Goal: Task Accomplishment & Management: Use online tool/utility

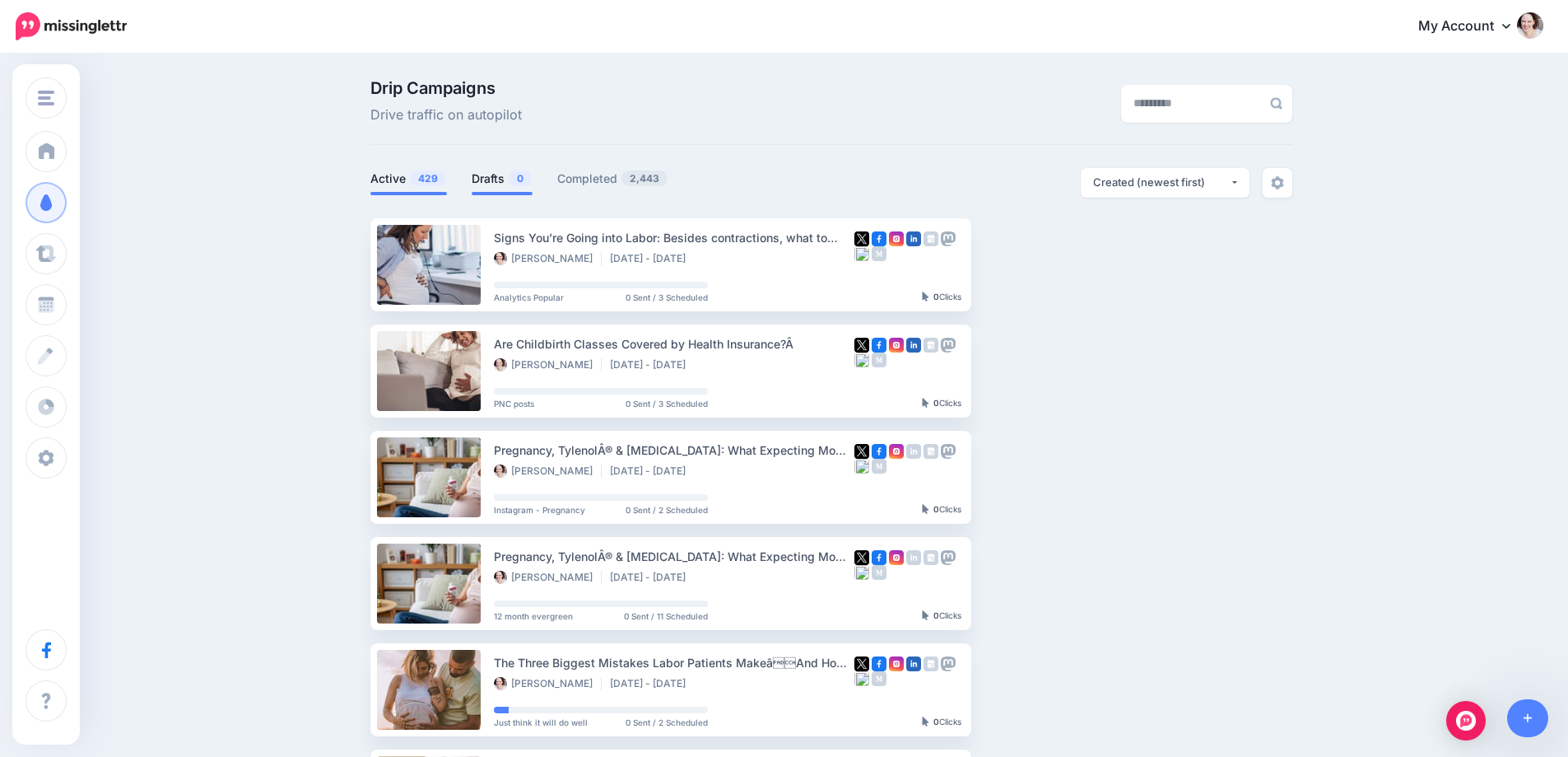
click at [484, 175] on link "Drafts 0" at bounding box center [502, 178] width 61 height 20
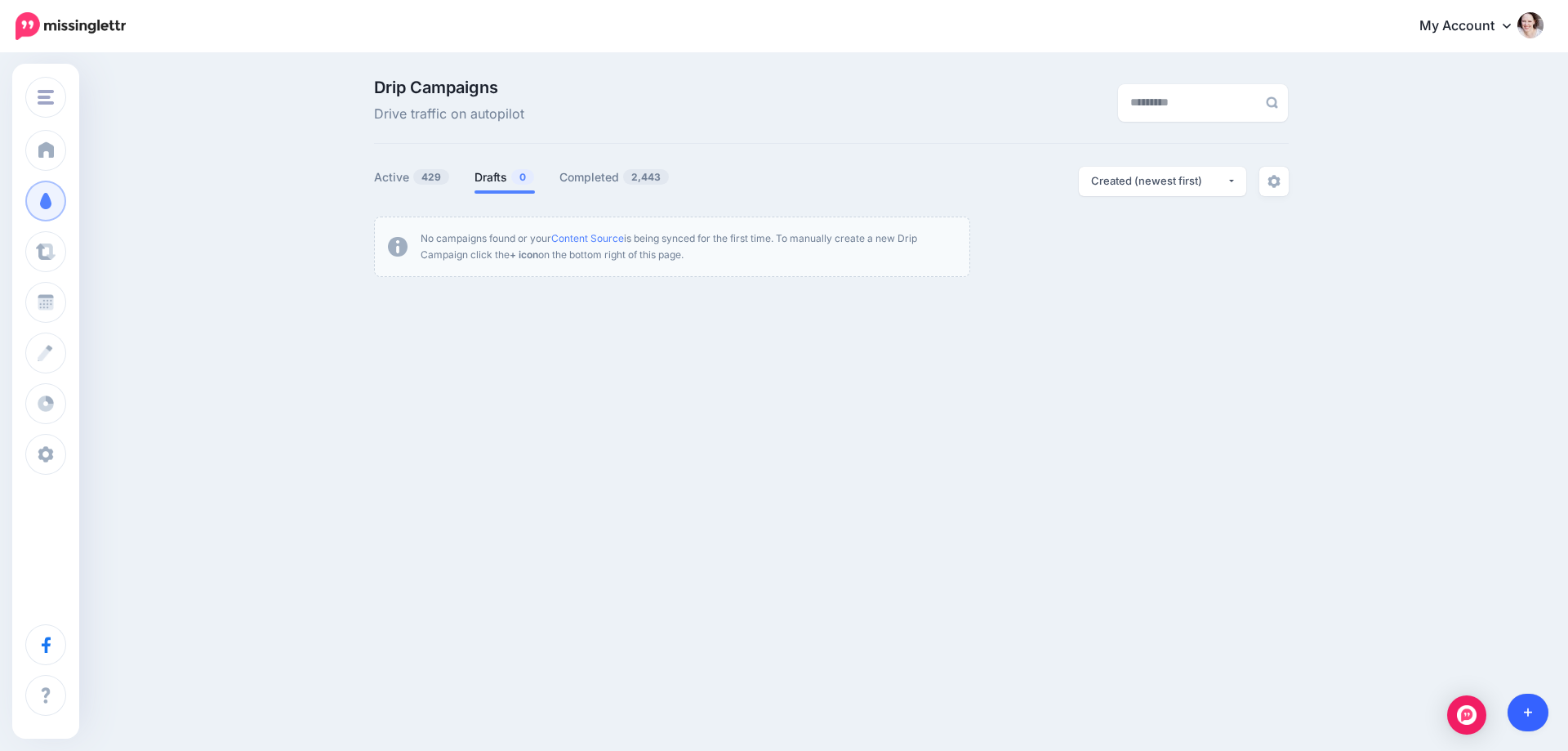
click at [1526, 708] on icon at bounding box center [1528, 712] width 9 height 12
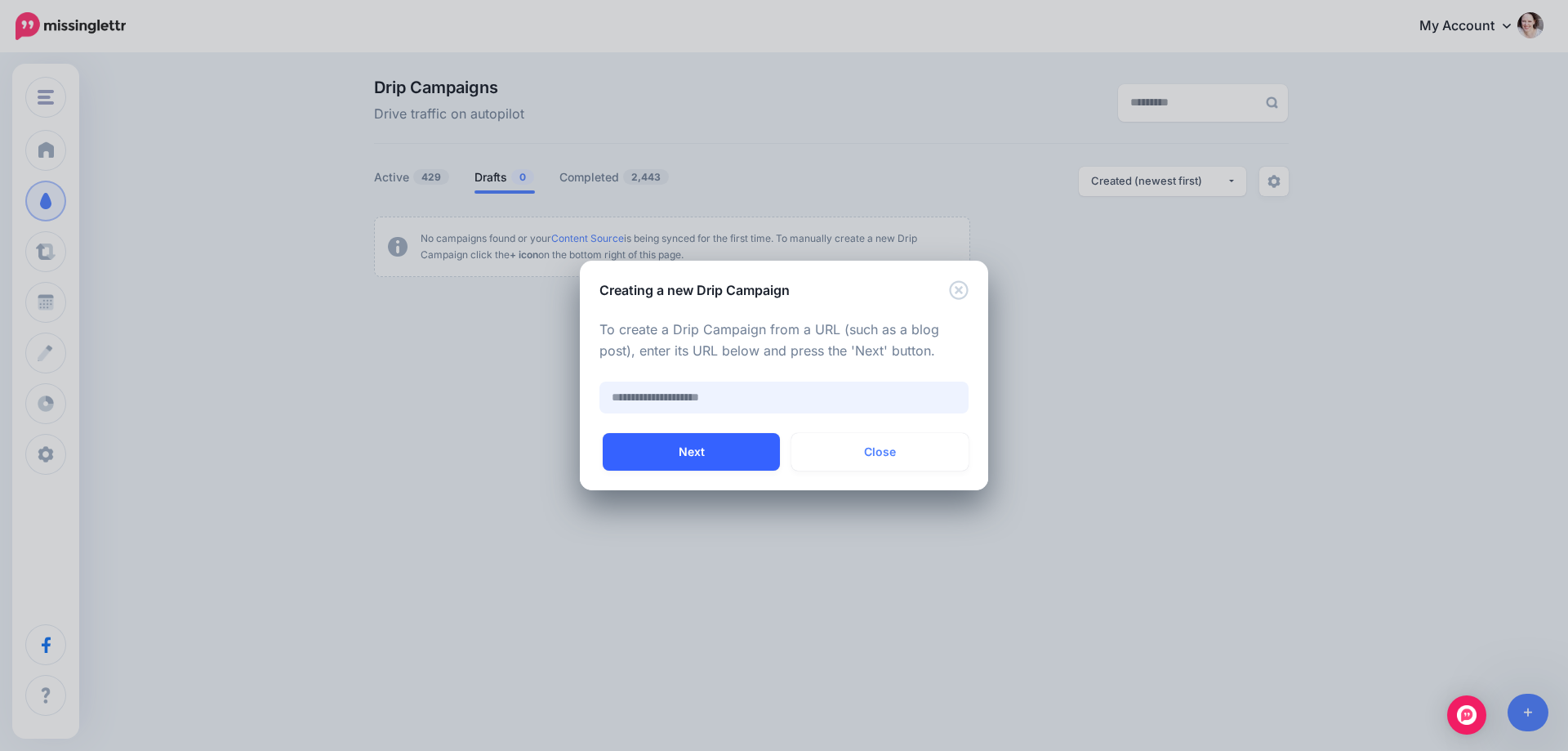
paste input "**********"
type input "**********"
click at [693, 456] on button "Next" at bounding box center [692, 451] width 177 height 38
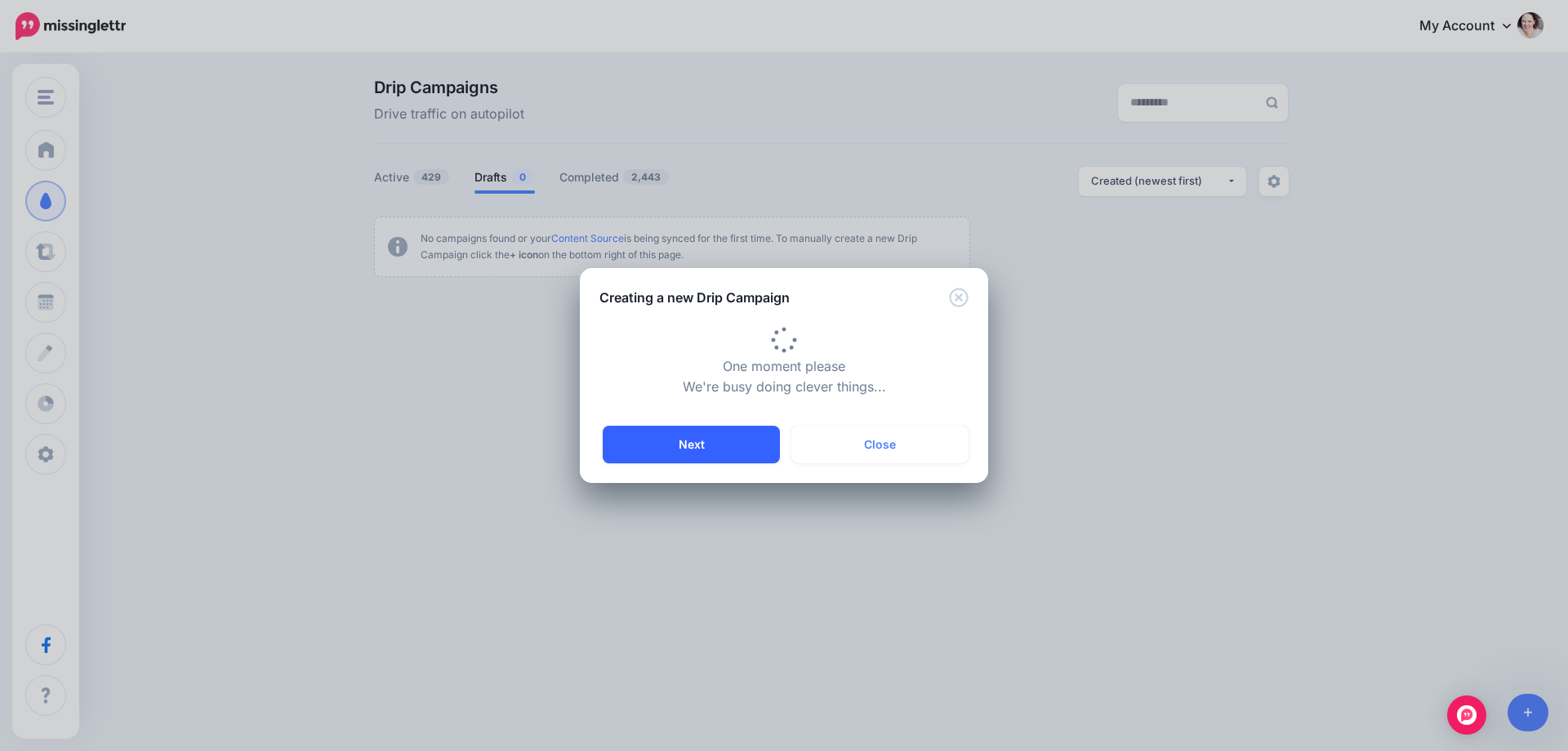
type input "**********"
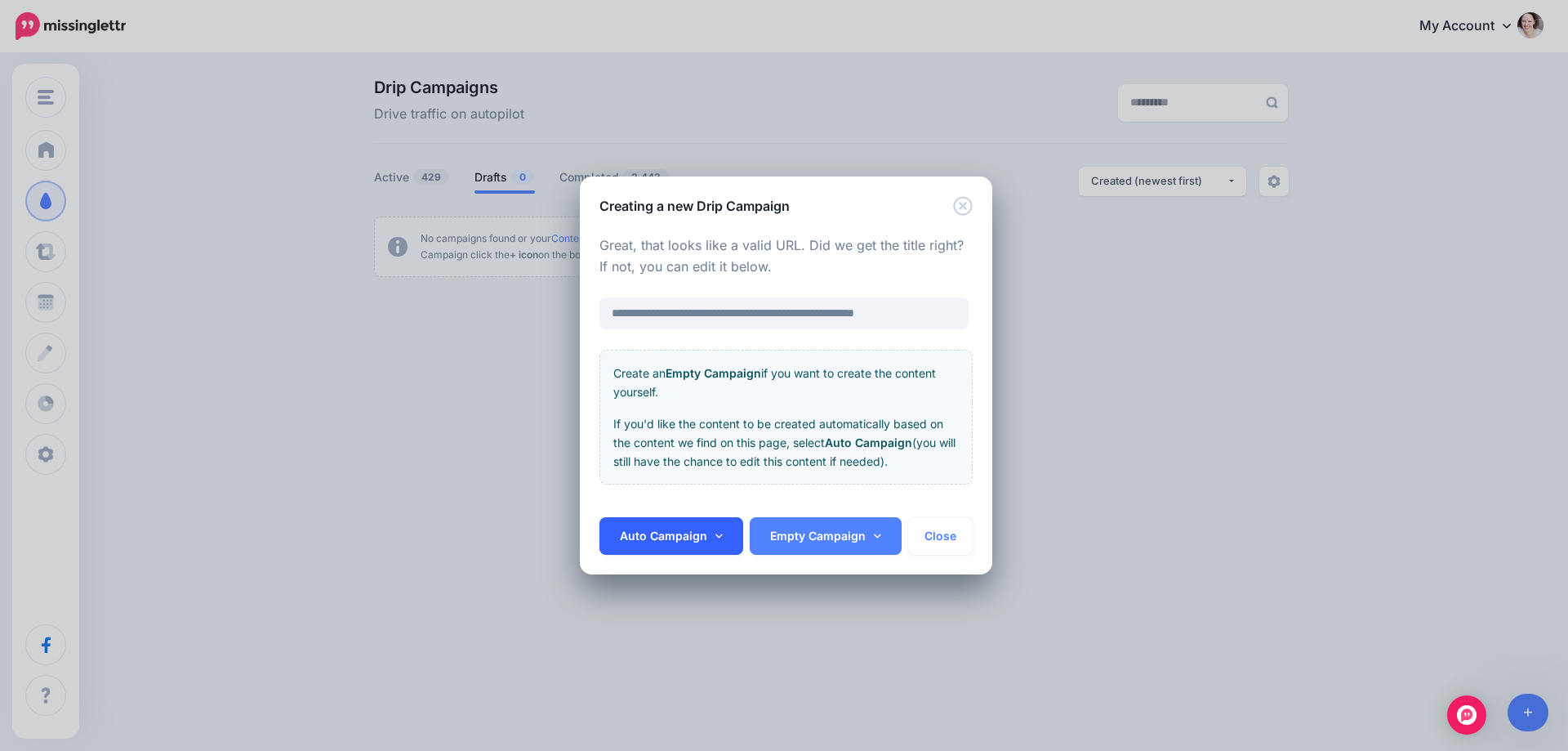
click at [684, 528] on link "Auto Campaign" at bounding box center [671, 536] width 144 height 38
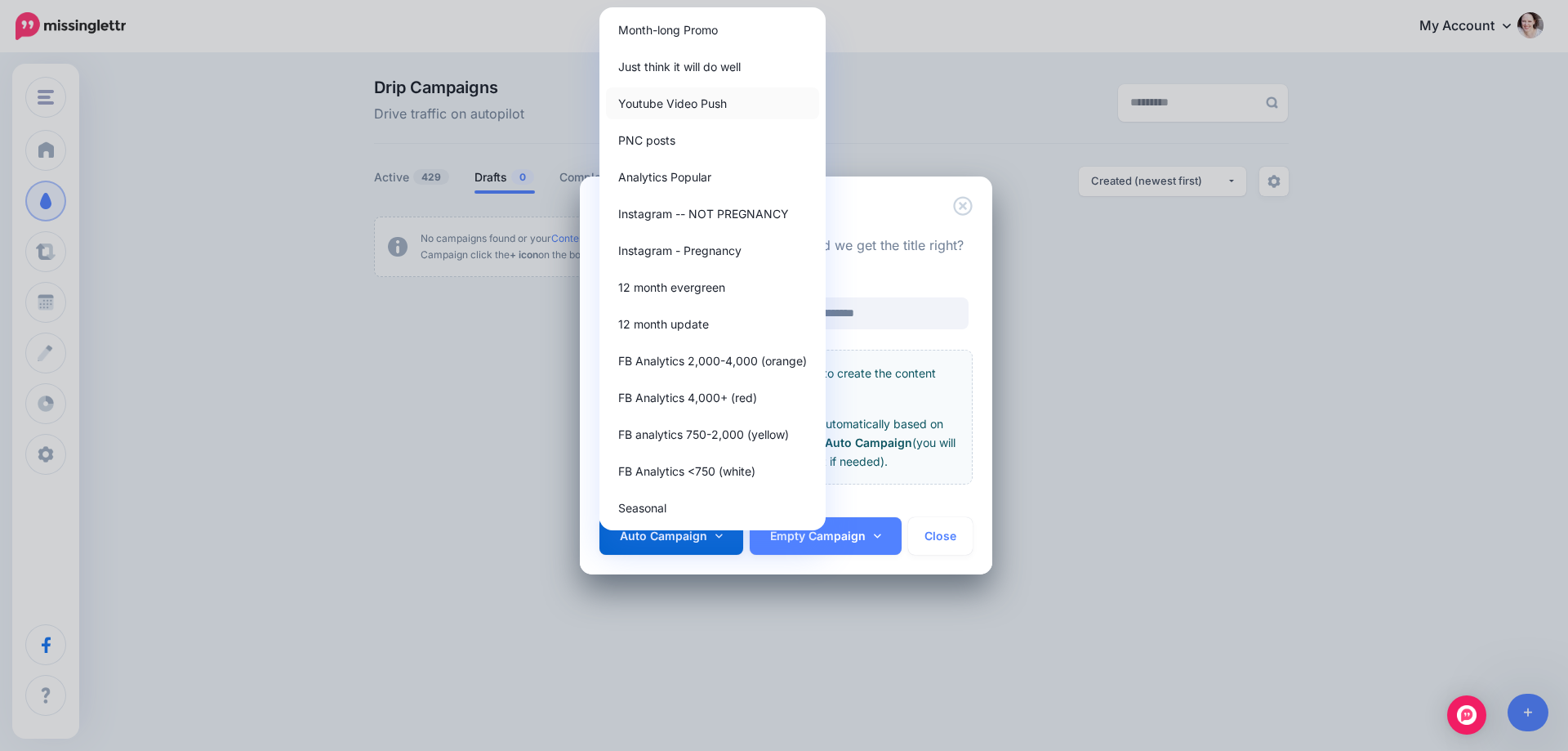
click at [679, 108] on link "Youtube Video Push" at bounding box center [712, 103] width 213 height 32
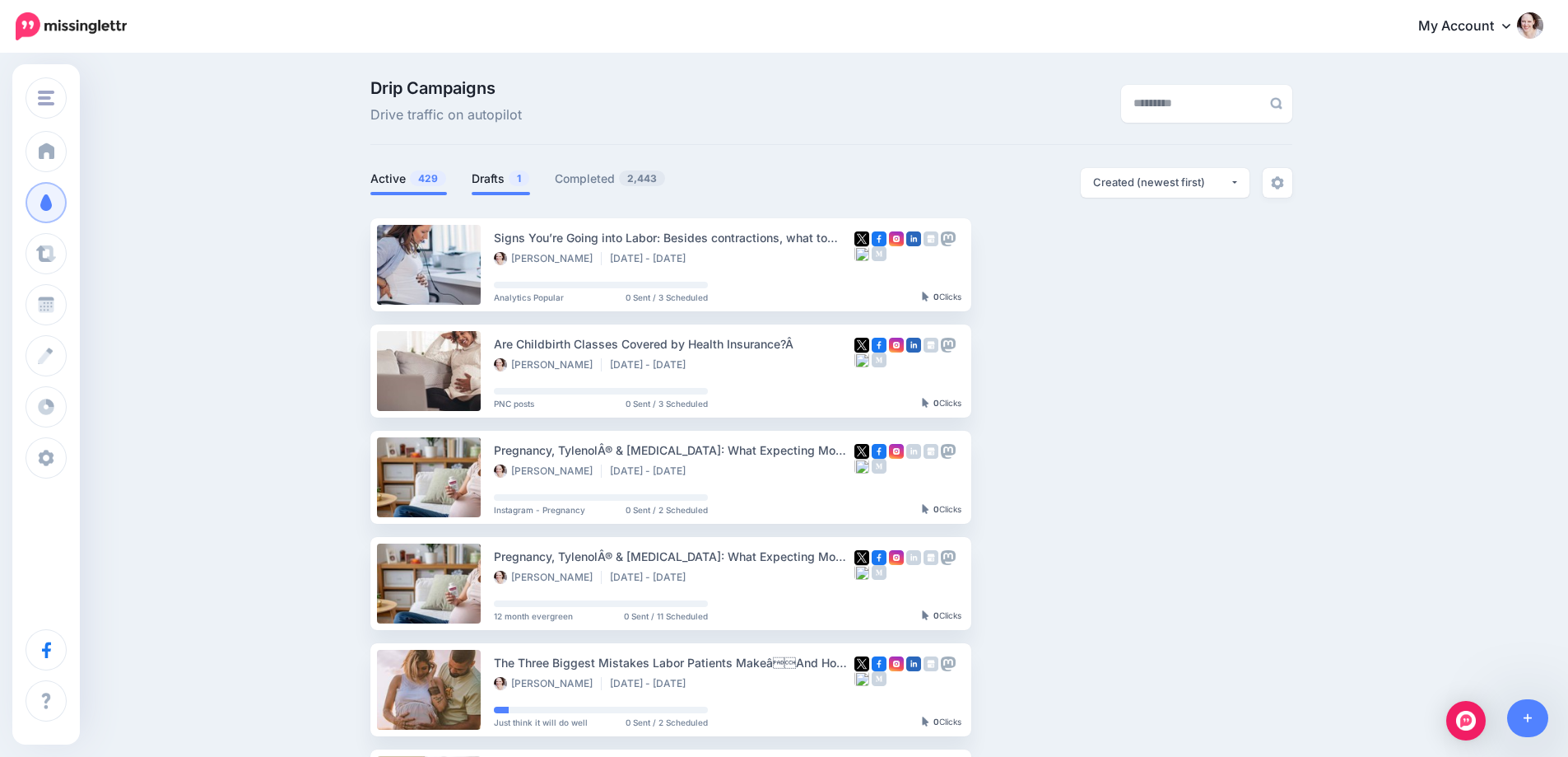
click at [516, 177] on span "1" at bounding box center [518, 178] width 21 height 16
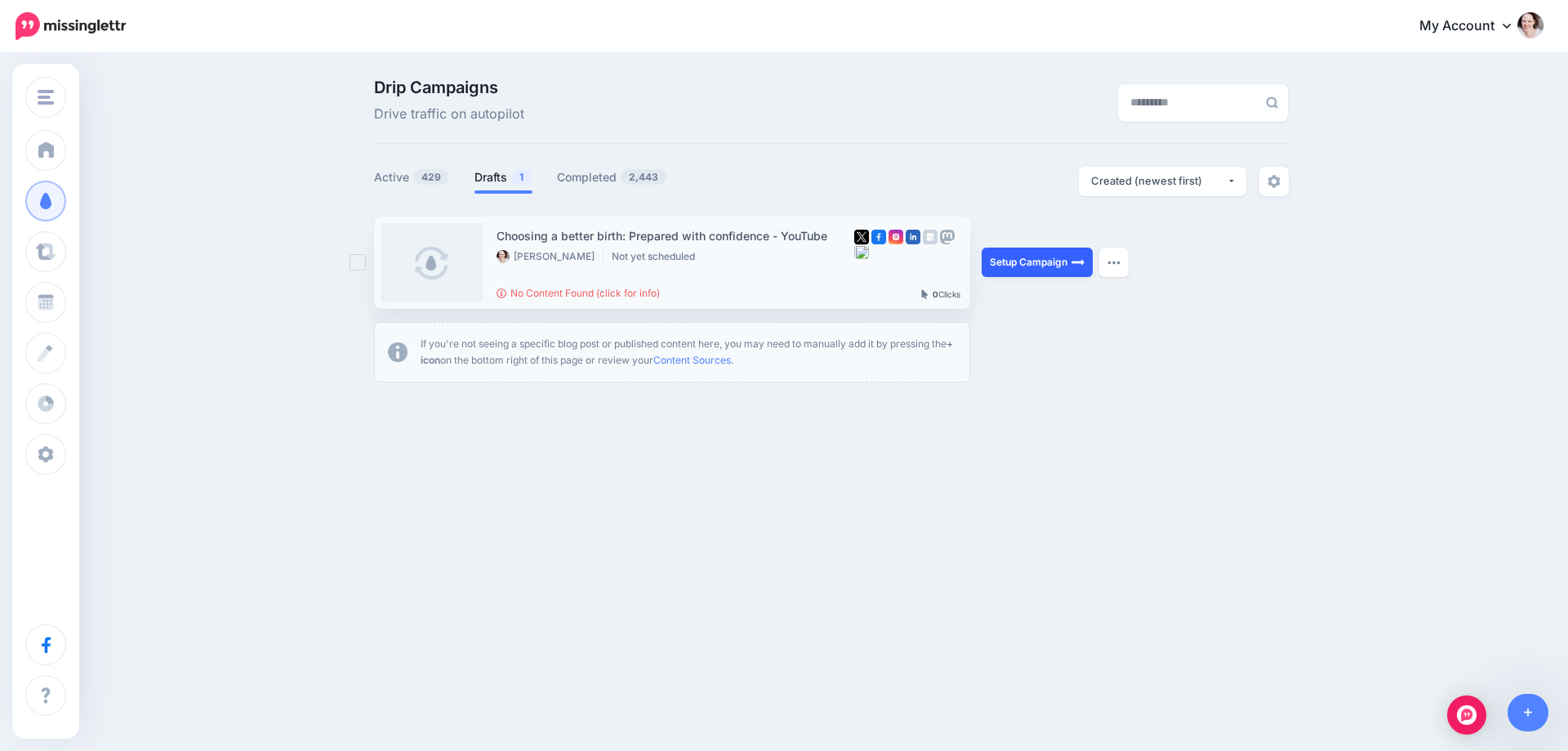
click at [1072, 268] on img at bounding box center [1078, 262] width 13 height 13
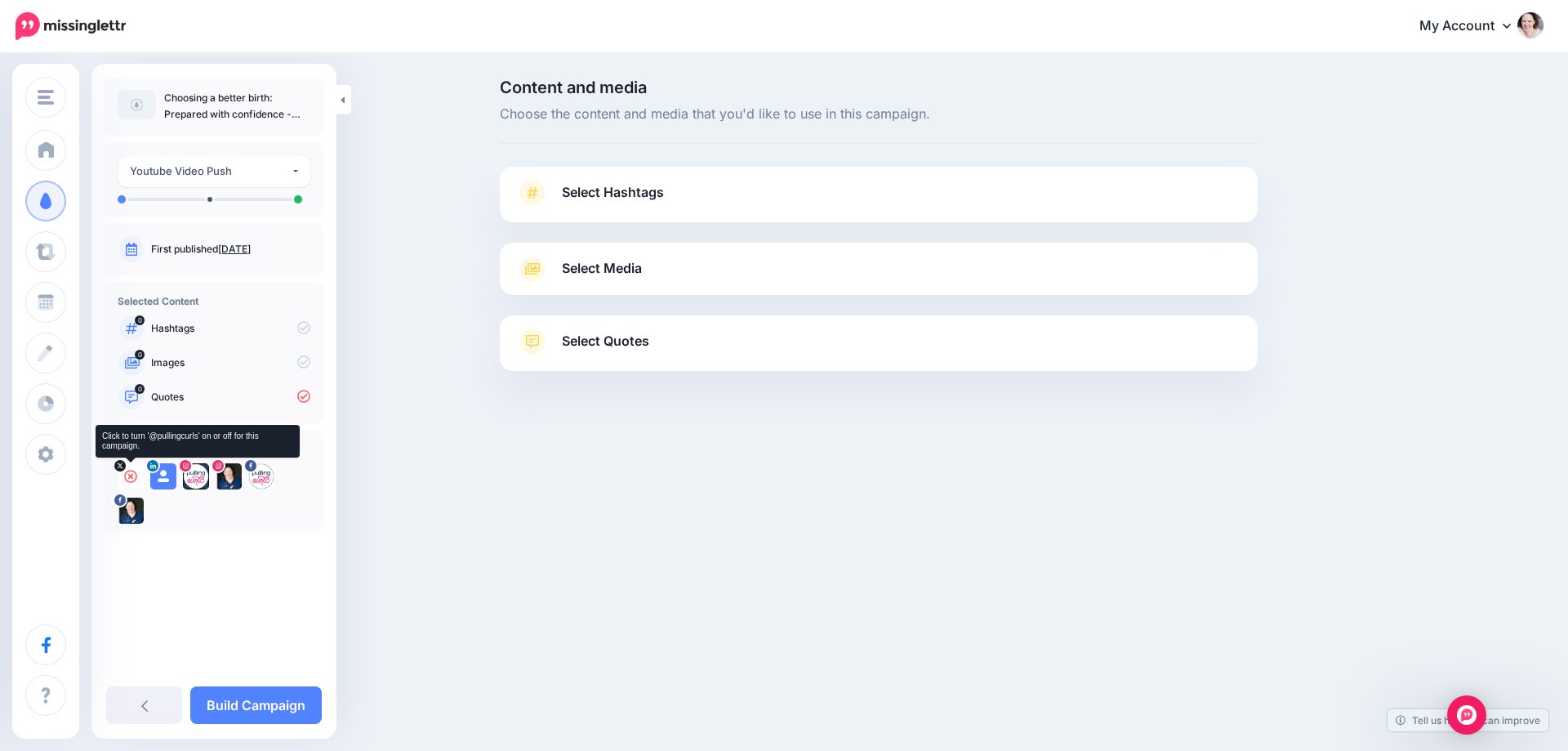
click at [130, 477] on icon at bounding box center [130, 476] width 13 height 13
click at [165, 473] on icon at bounding box center [162, 476] width 13 height 13
click at [195, 473] on icon at bounding box center [196, 476] width 13 height 13
click at [226, 475] on icon at bounding box center [228, 476] width 13 height 13
click at [262, 479] on icon at bounding box center [261, 476] width 13 height 13
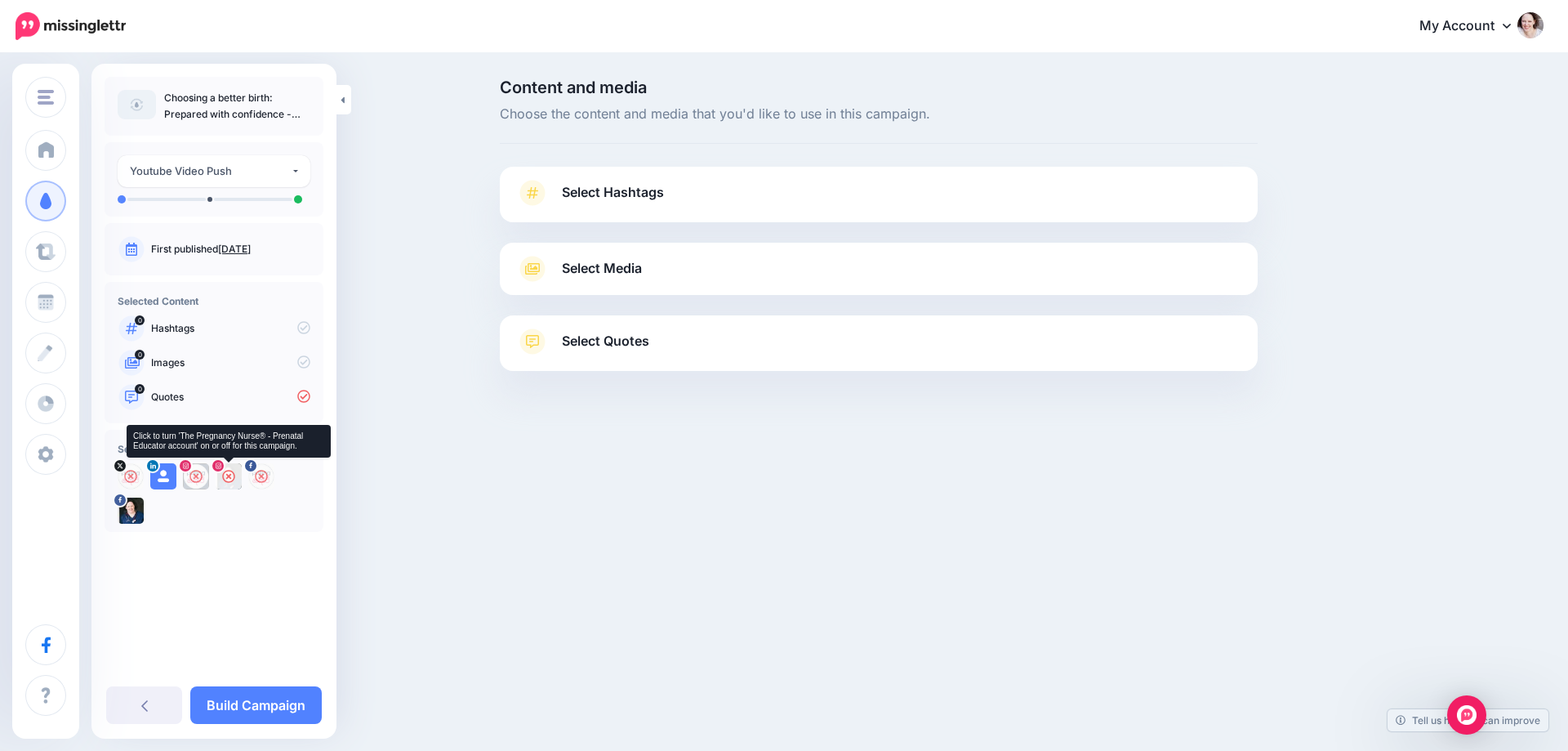
click at [231, 477] on icon at bounding box center [228, 476] width 13 height 13
click at [160, 477] on icon at bounding box center [162, 476] width 13 height 13
click at [701, 191] on link "Select Hashtags" at bounding box center [879, 201] width 726 height 43
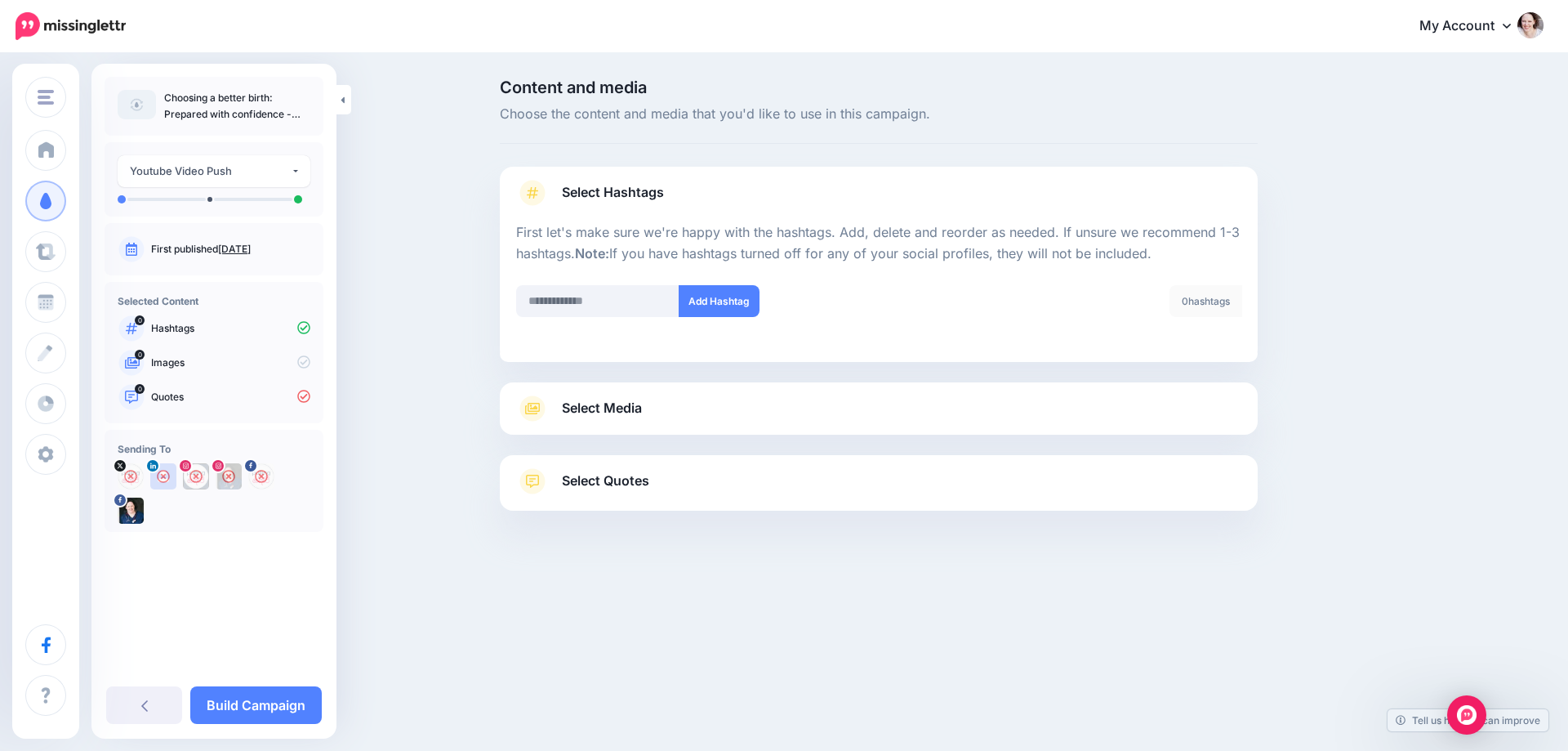
click at [648, 405] on link "Select Media" at bounding box center [879, 408] width 726 height 26
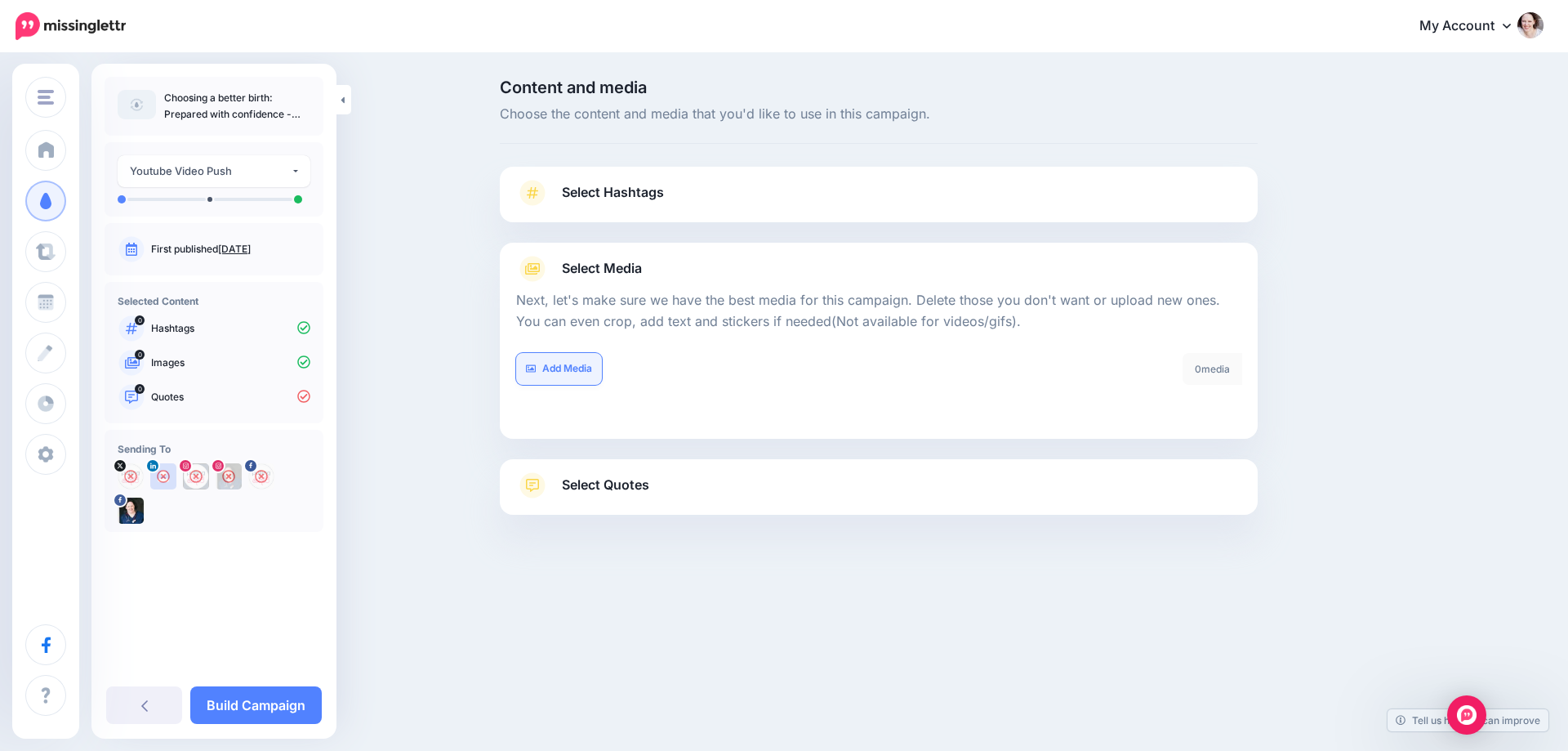
click at [575, 359] on link "Add Media" at bounding box center [559, 369] width 86 height 32
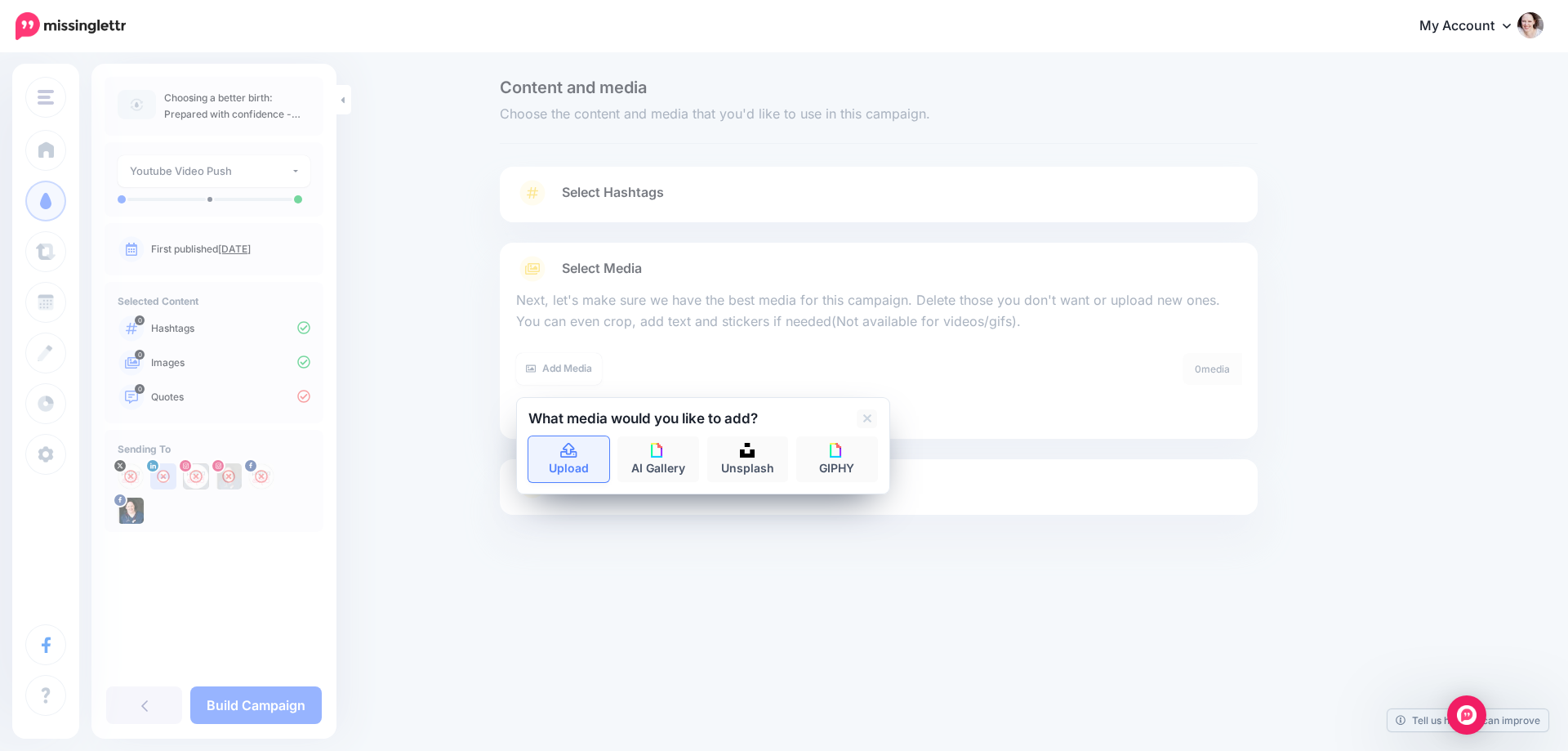
click at [573, 477] on link "Upload" at bounding box center [569, 458] width 82 height 46
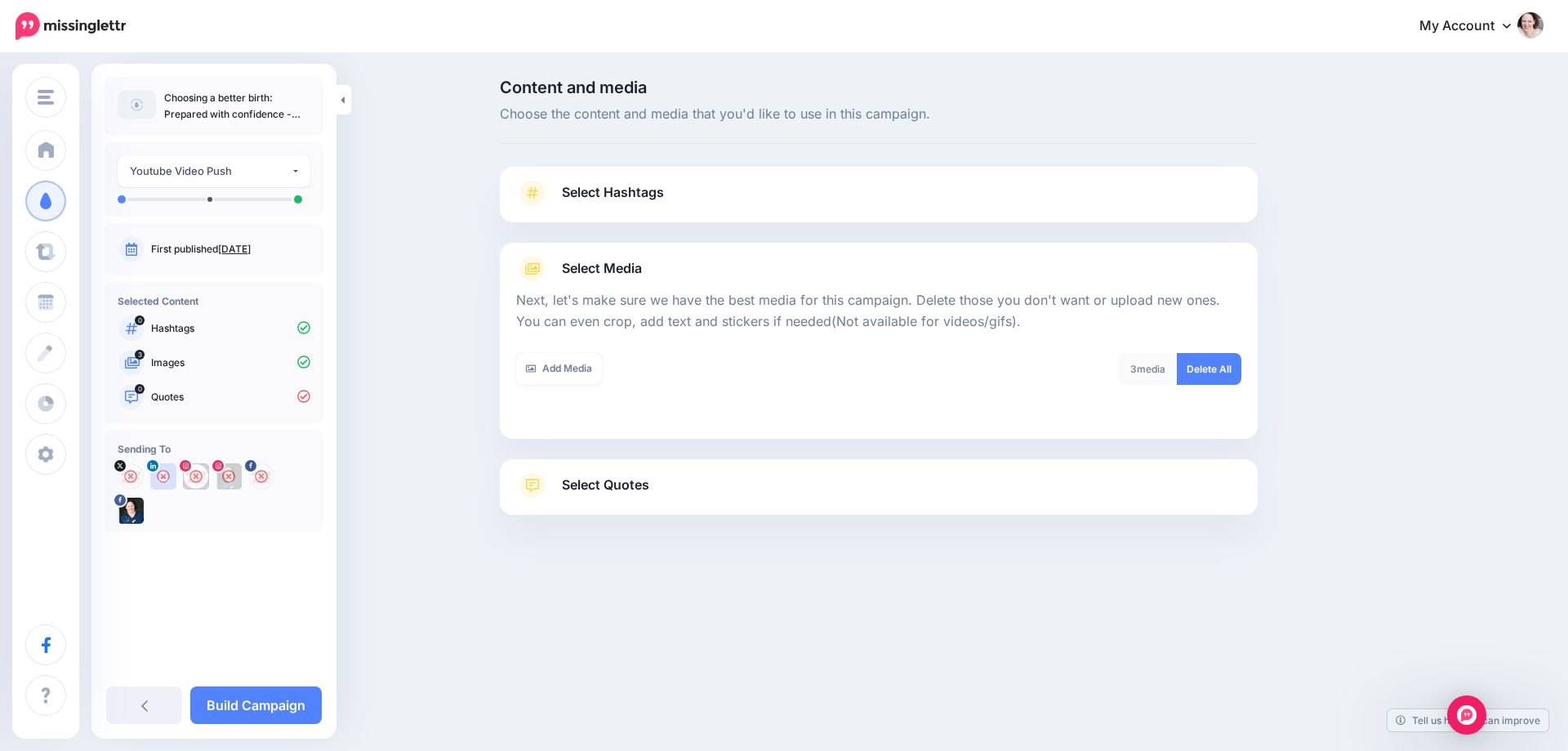
click at [597, 483] on span "Select Quotes" at bounding box center [606, 484] width 88 height 22
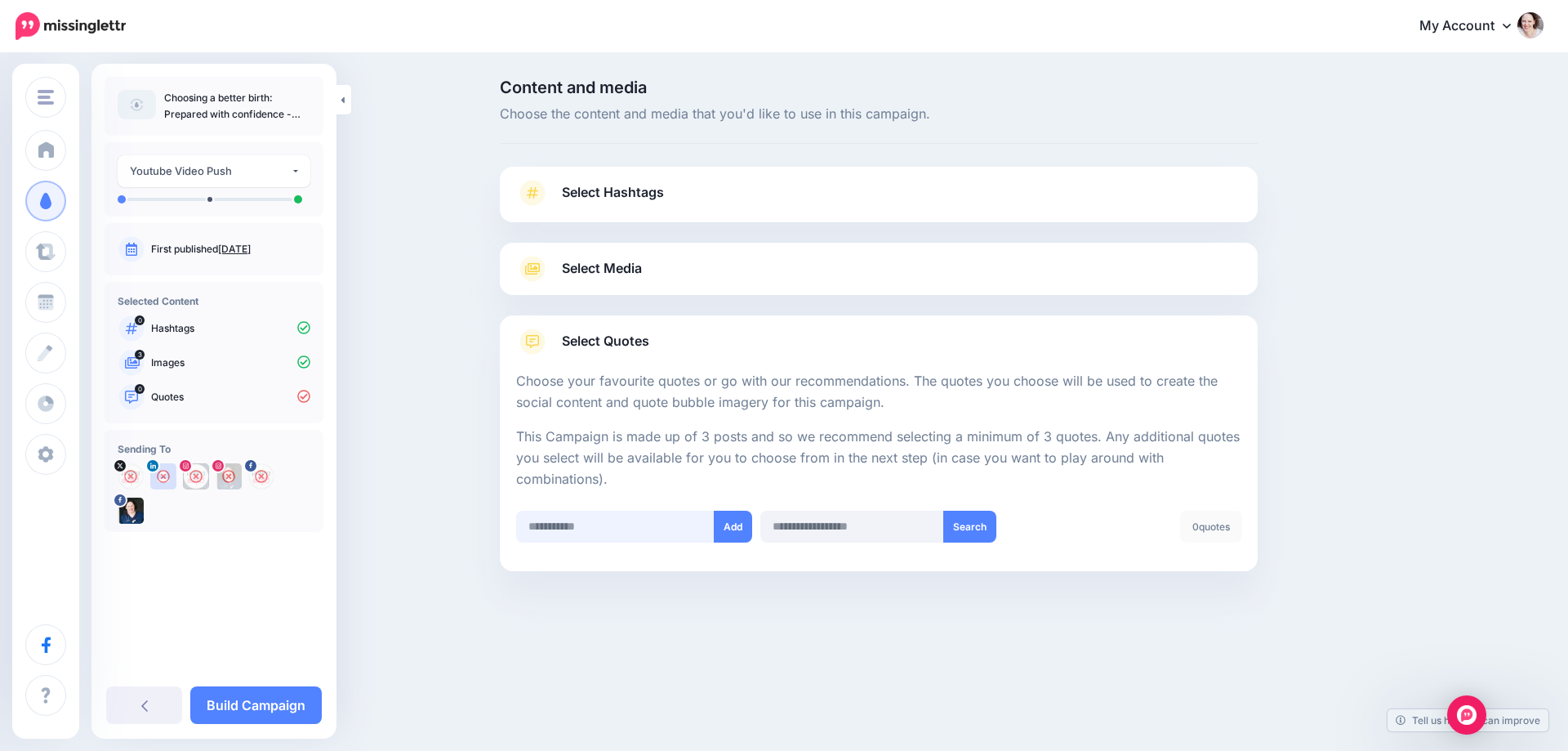
click at [574, 533] on input "text" at bounding box center [616, 526] width 198 height 32
paste input "**********"
type input "**********"
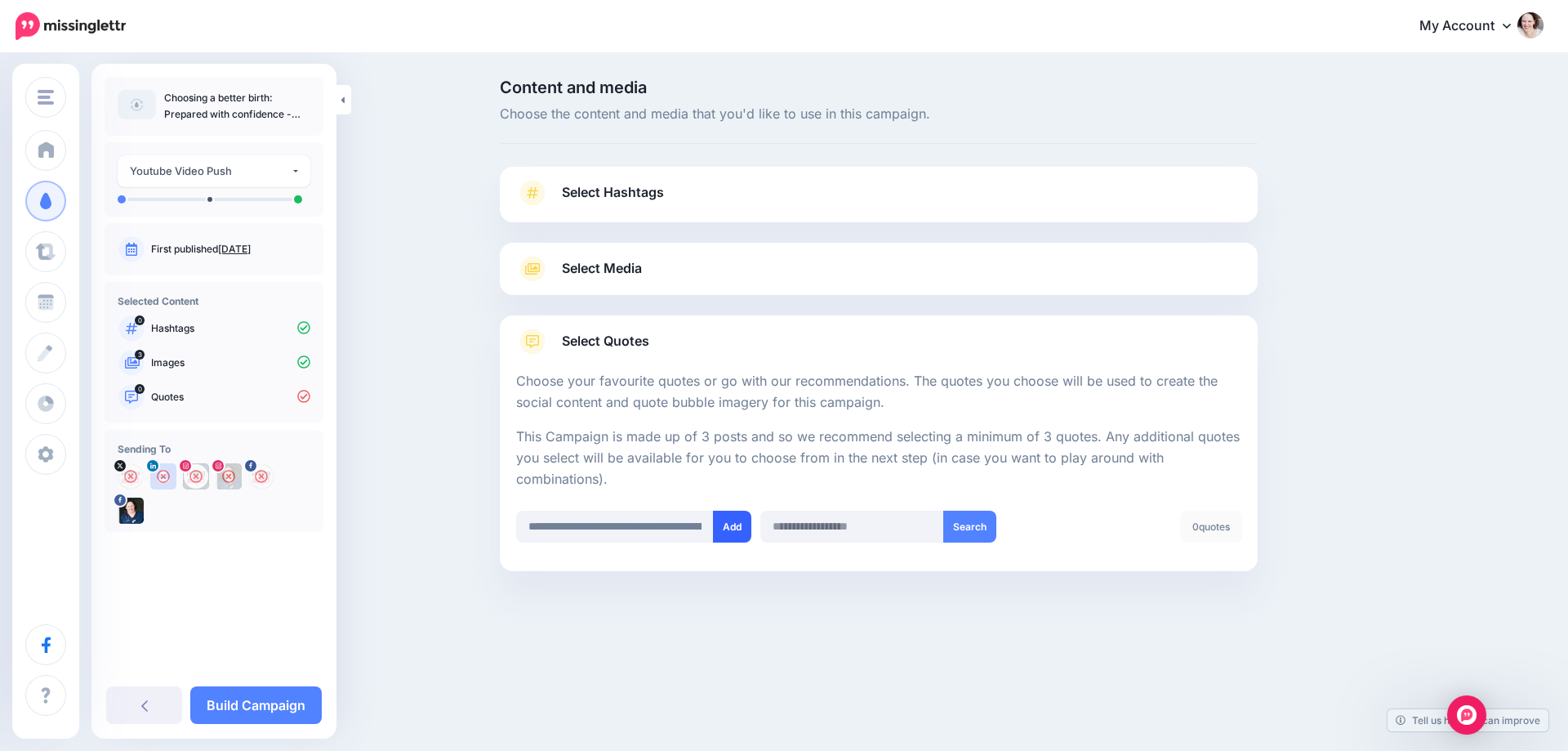
click at [724, 530] on button "Add" at bounding box center [731, 526] width 38 height 32
click at [592, 524] on input "text" at bounding box center [616, 526] width 198 height 32
paste input "**********"
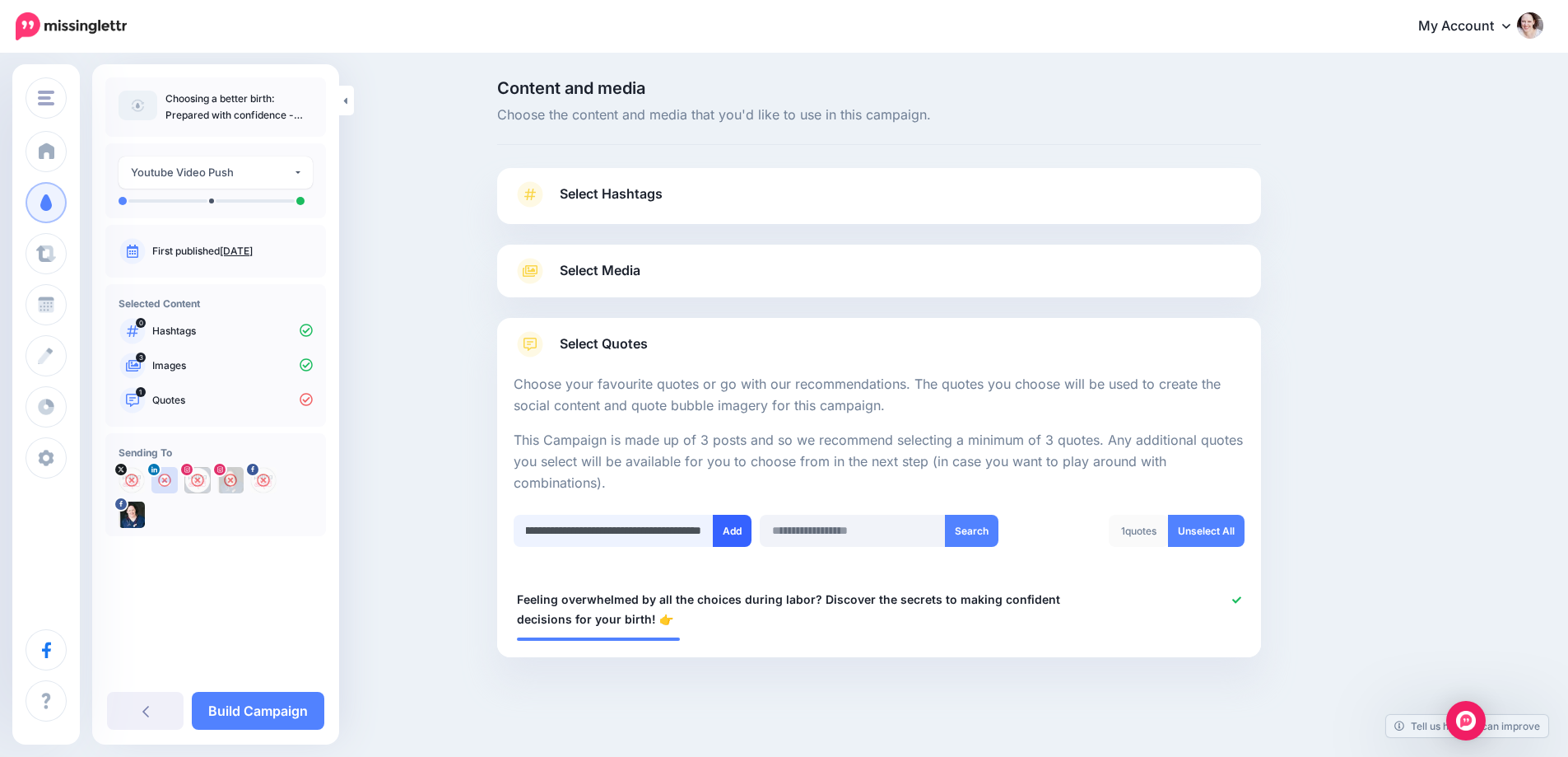
scroll to position [8, 0]
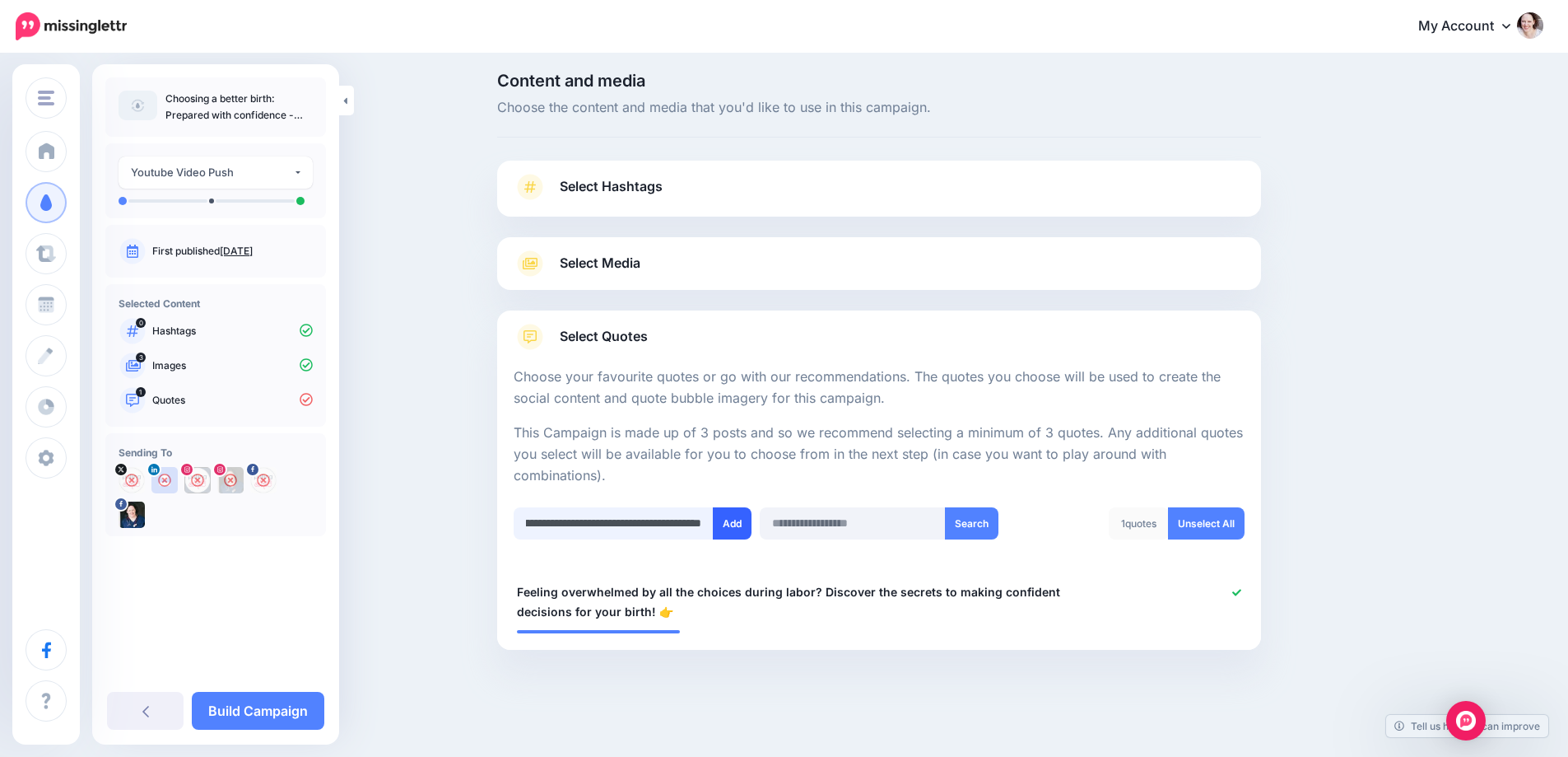
type input "**********"
click at [740, 529] on button "Add" at bounding box center [731, 523] width 38 height 32
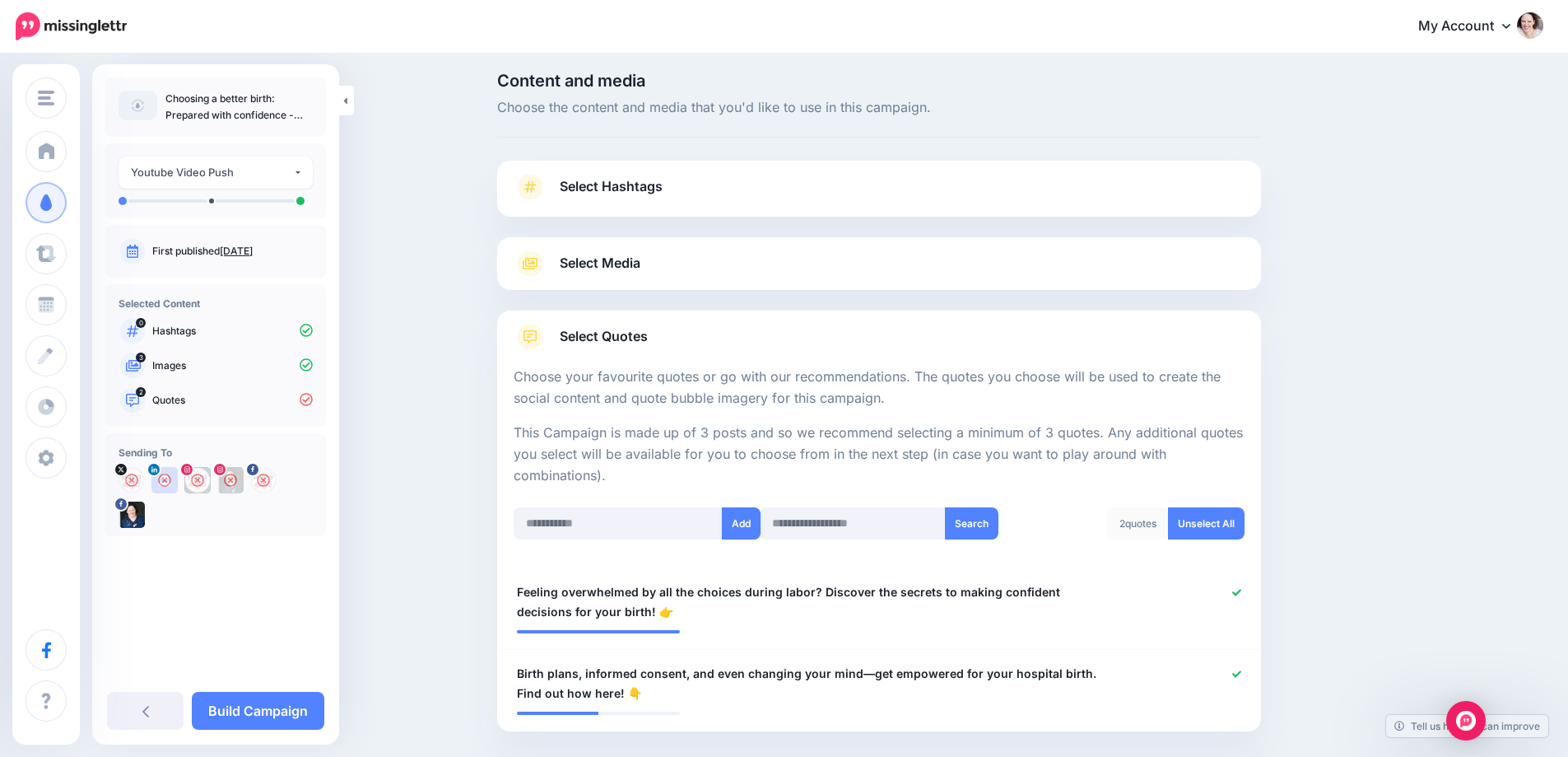
scroll to position [89, 0]
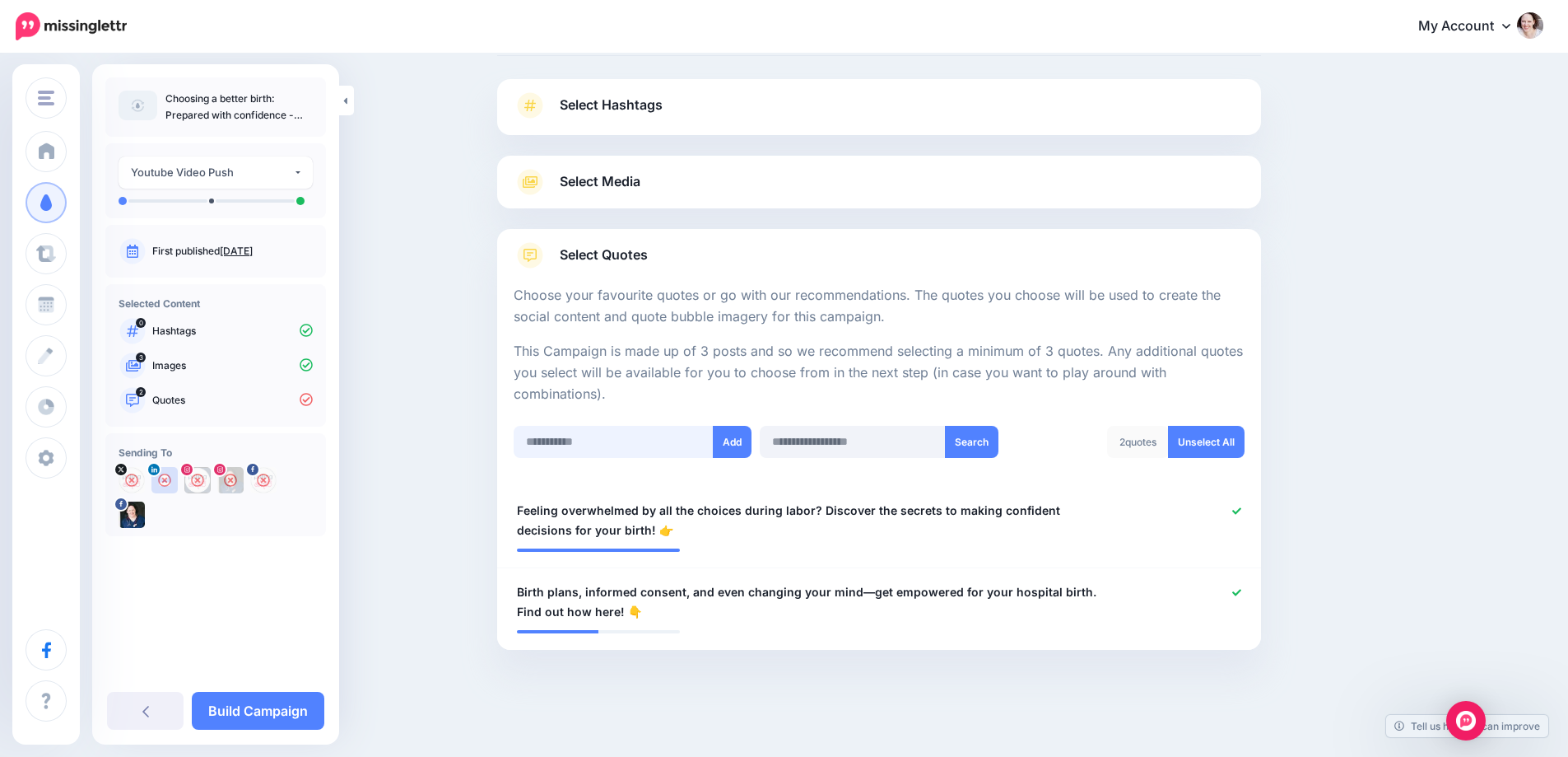
click at [572, 431] on input "text" at bounding box center [613, 441] width 200 height 32
paste input "**********"
type input "**********"
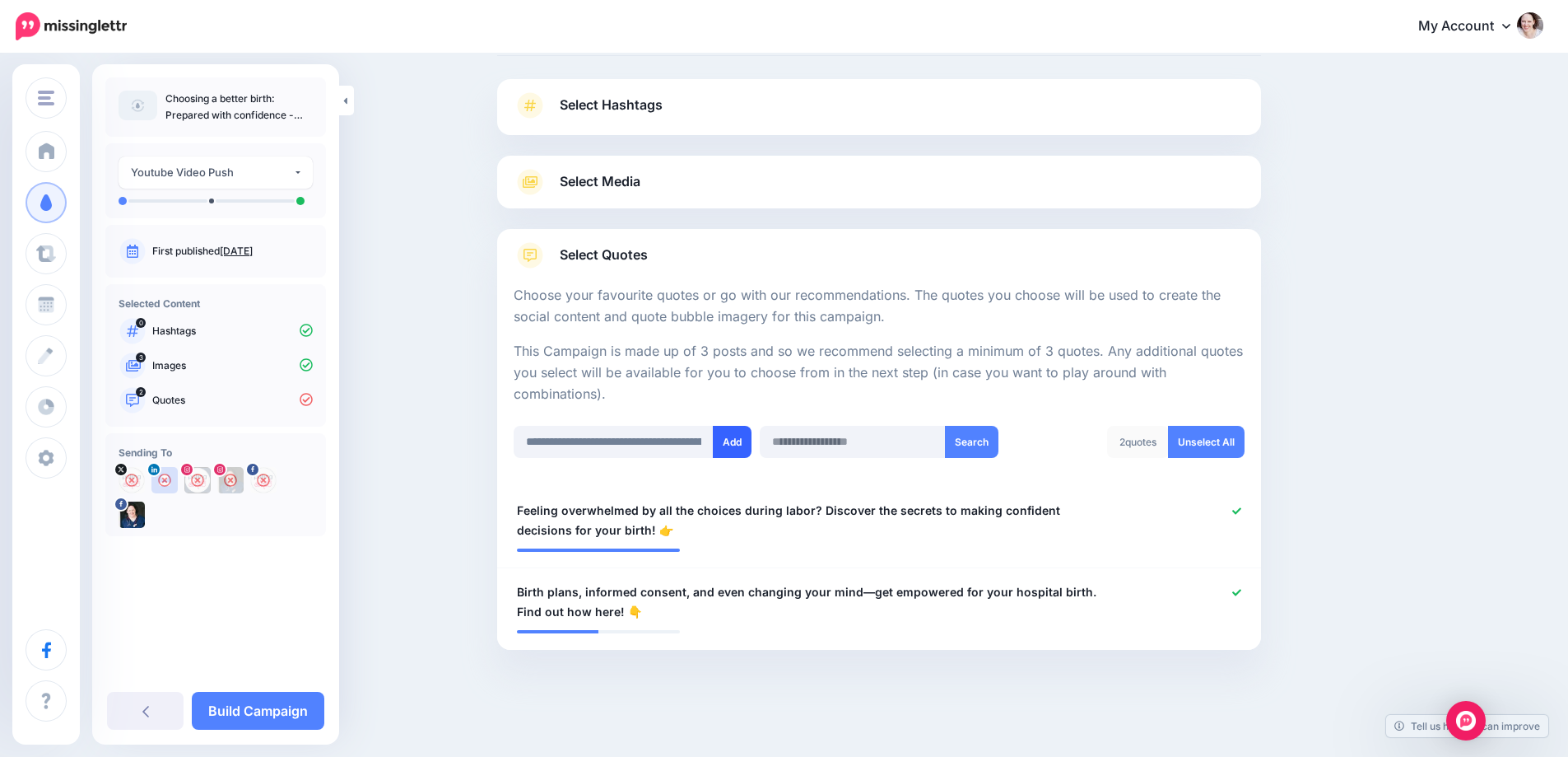
click at [752, 439] on button "Add" at bounding box center [731, 441] width 38 height 32
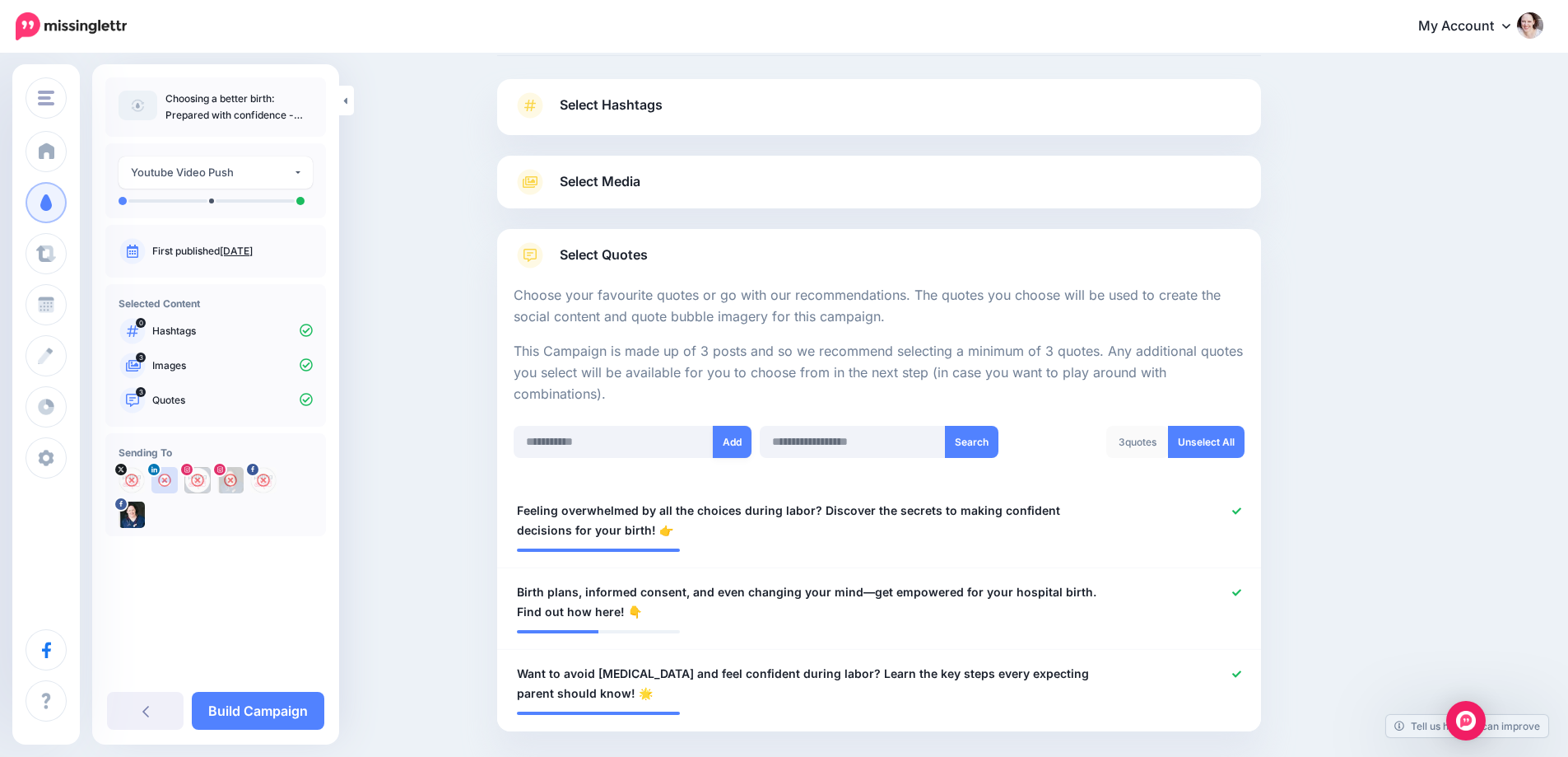
scroll to position [171, 0]
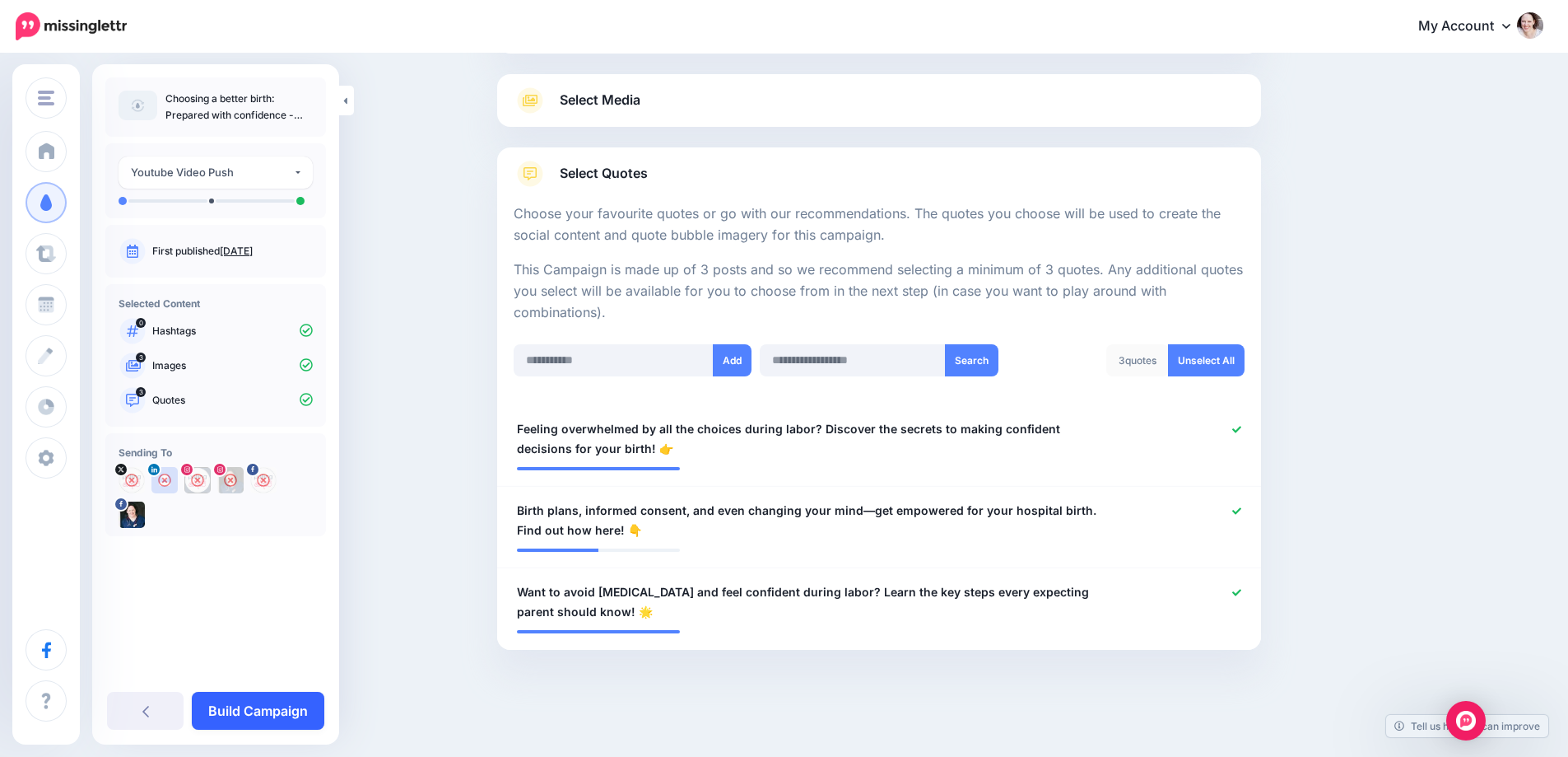
click at [248, 712] on link "Build Campaign" at bounding box center [258, 710] width 132 height 38
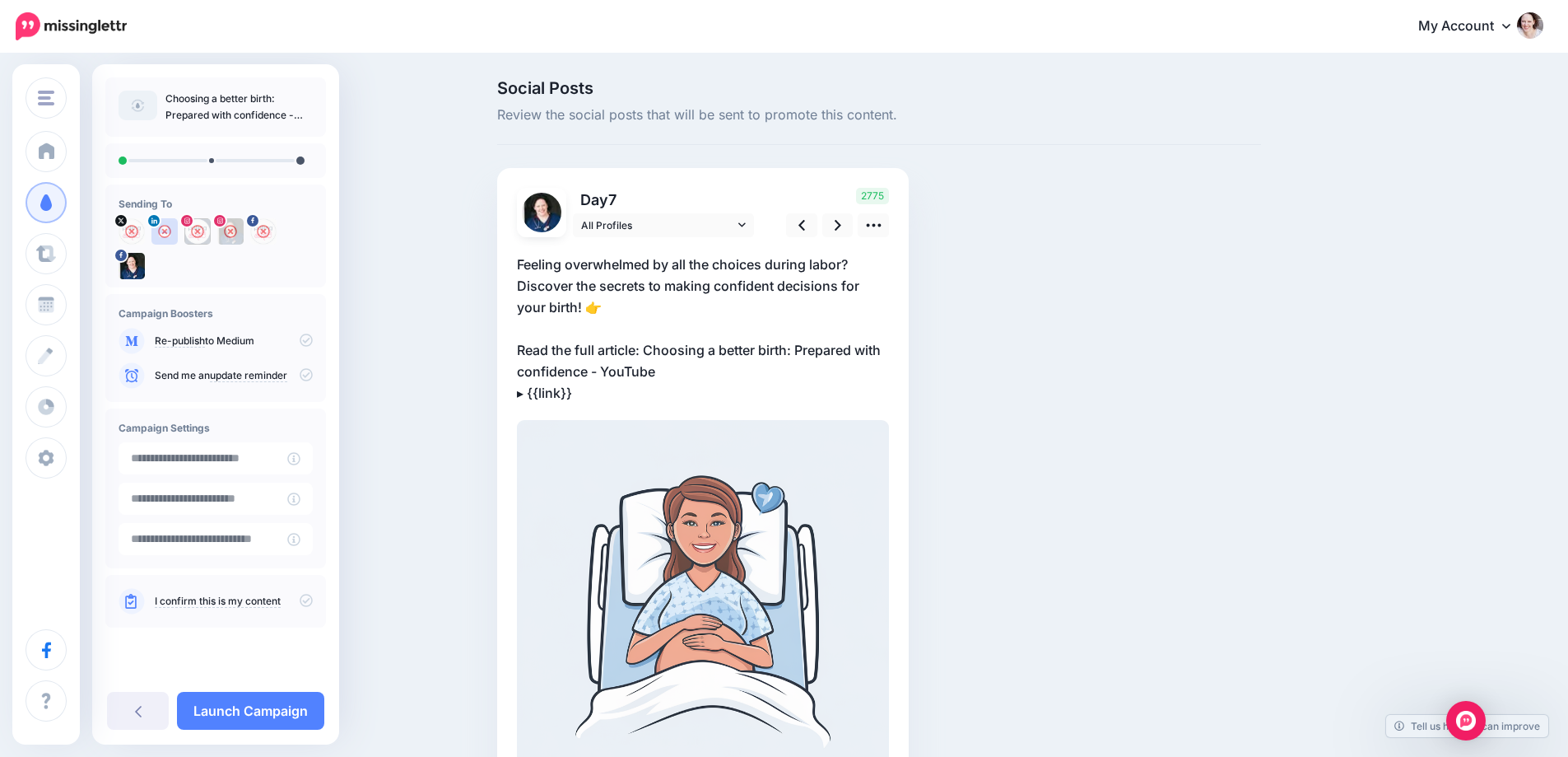
click at [585, 355] on p "Feeling overwhelmed by all the choices during labor? Discover the secrets to ma…" at bounding box center [703, 328] width 372 height 150
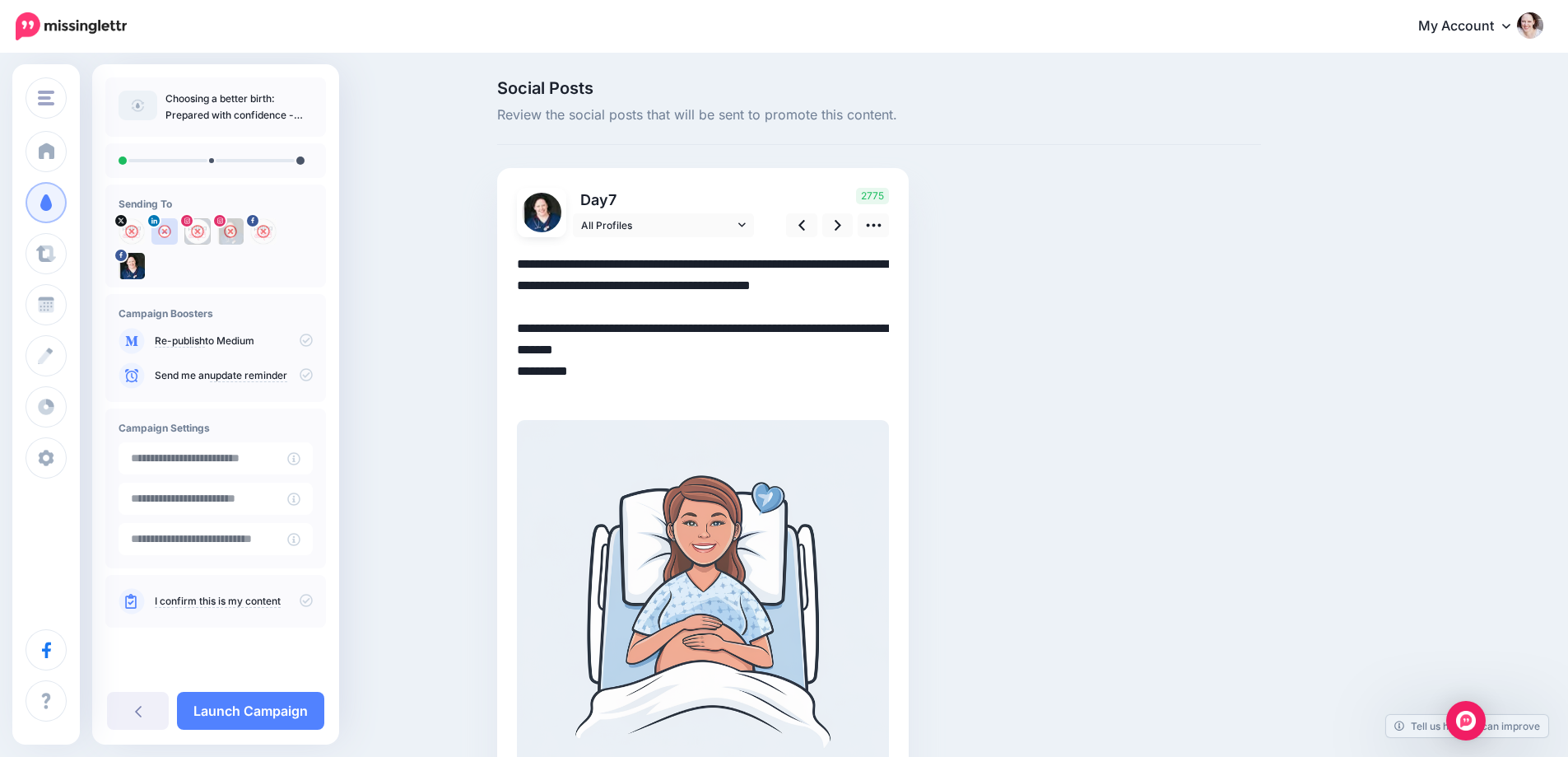
drag, startPoint x: 619, startPoint y: 316, endPoint x: 681, endPoint y: 428, distance: 128.0
click at [681, 428] on div "▸ {{link}}" at bounding box center [703, 608] width 372 height 741
paste textarea "**********"
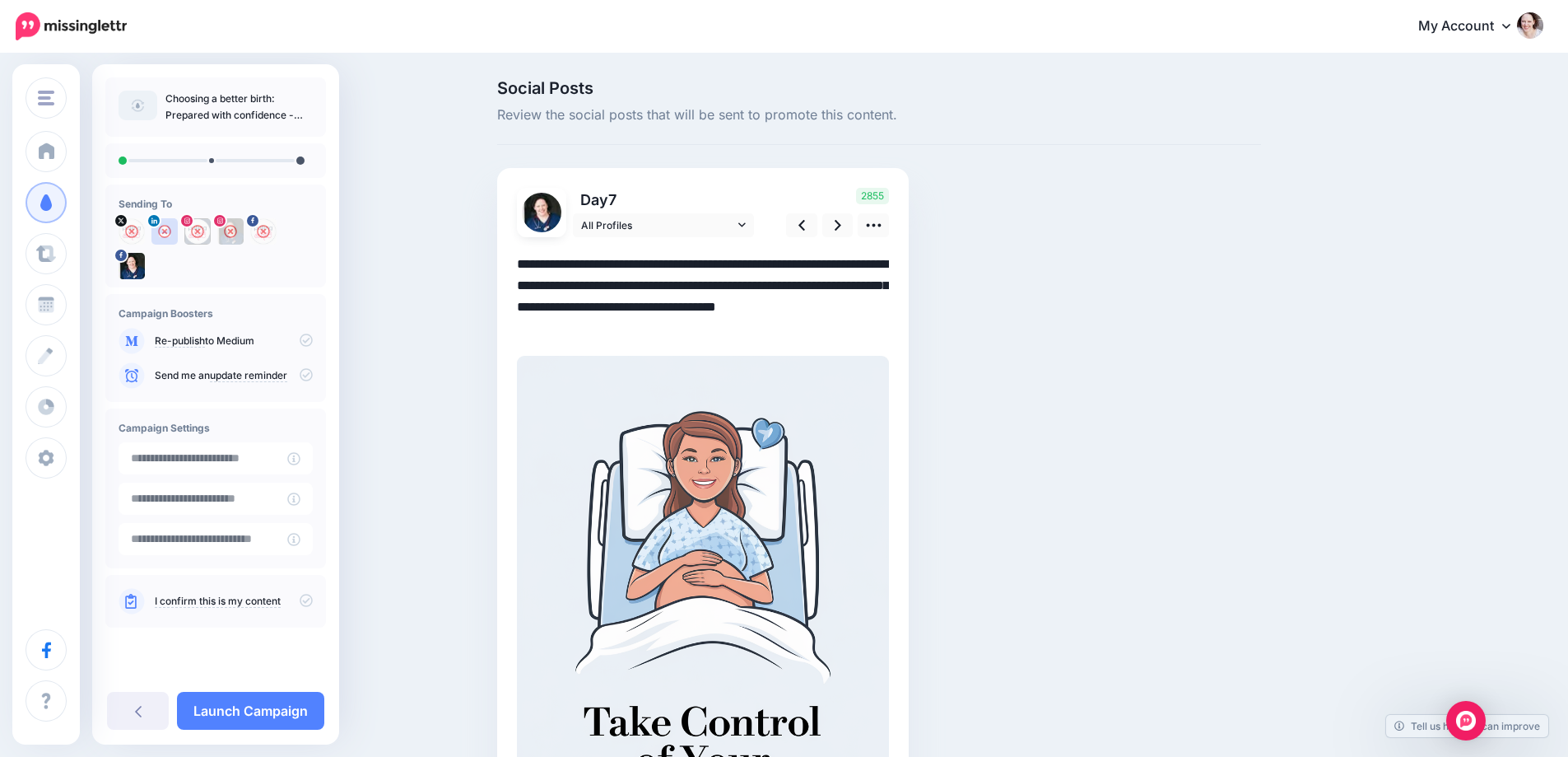
click at [609, 307] on textarea "**********" at bounding box center [703, 296] width 372 height 85
click at [841, 225] on icon at bounding box center [838, 226] width 7 height 18
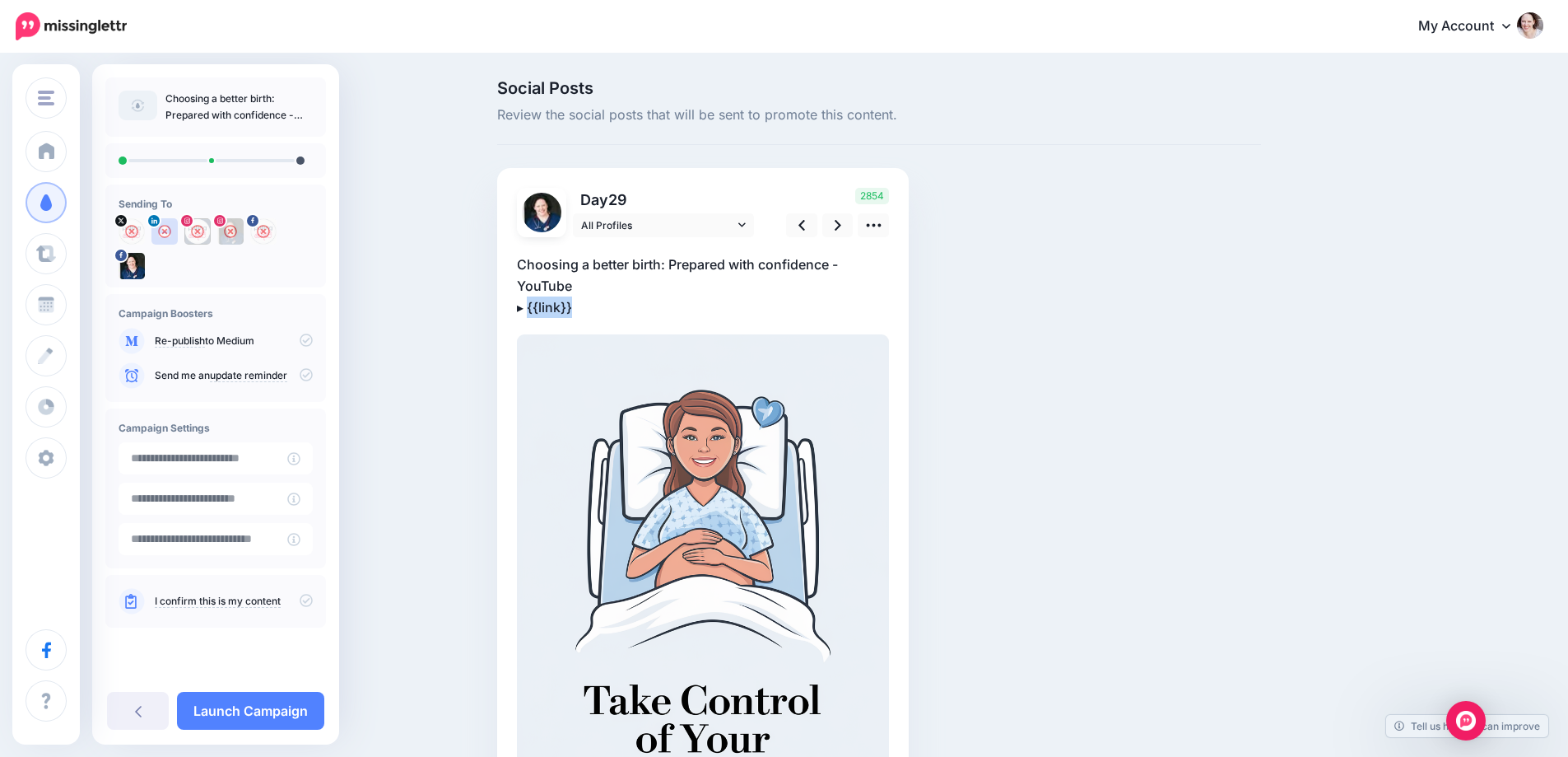
drag, startPoint x: 585, startPoint y: 305, endPoint x: 537, endPoint y: 308, distance: 48.1
click at [537, 308] on p "Choosing a better birth: Prepared with confidence - YouTube ▸ {{link}}" at bounding box center [703, 286] width 372 height 65
paste textarea "**********"
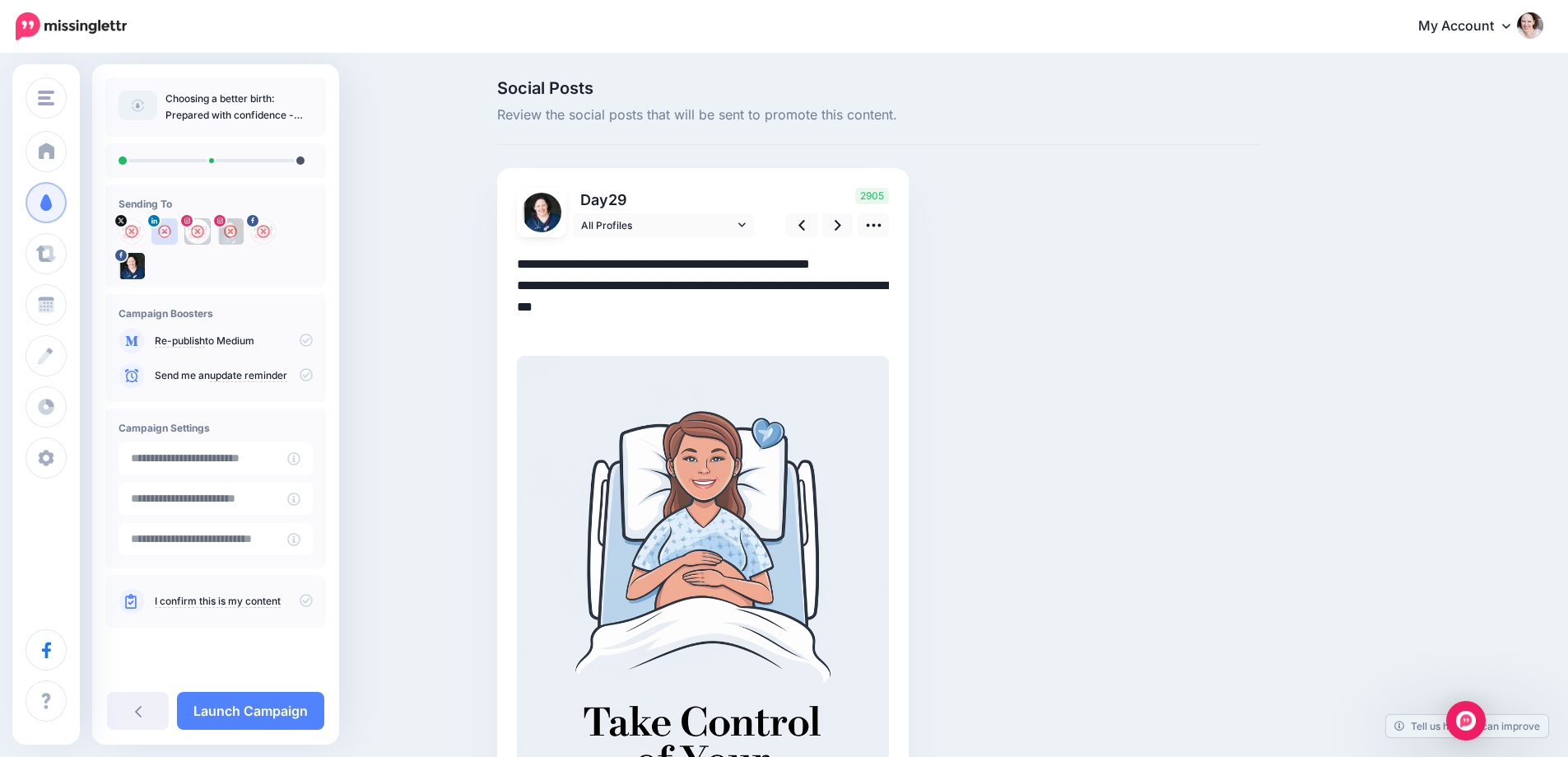
drag, startPoint x: 597, startPoint y: 290, endPoint x: 517, endPoint y: 284, distance: 80.2
click at [517, 284] on div "Day 29 All Profiles" at bounding box center [703, 550] width 412 height 766
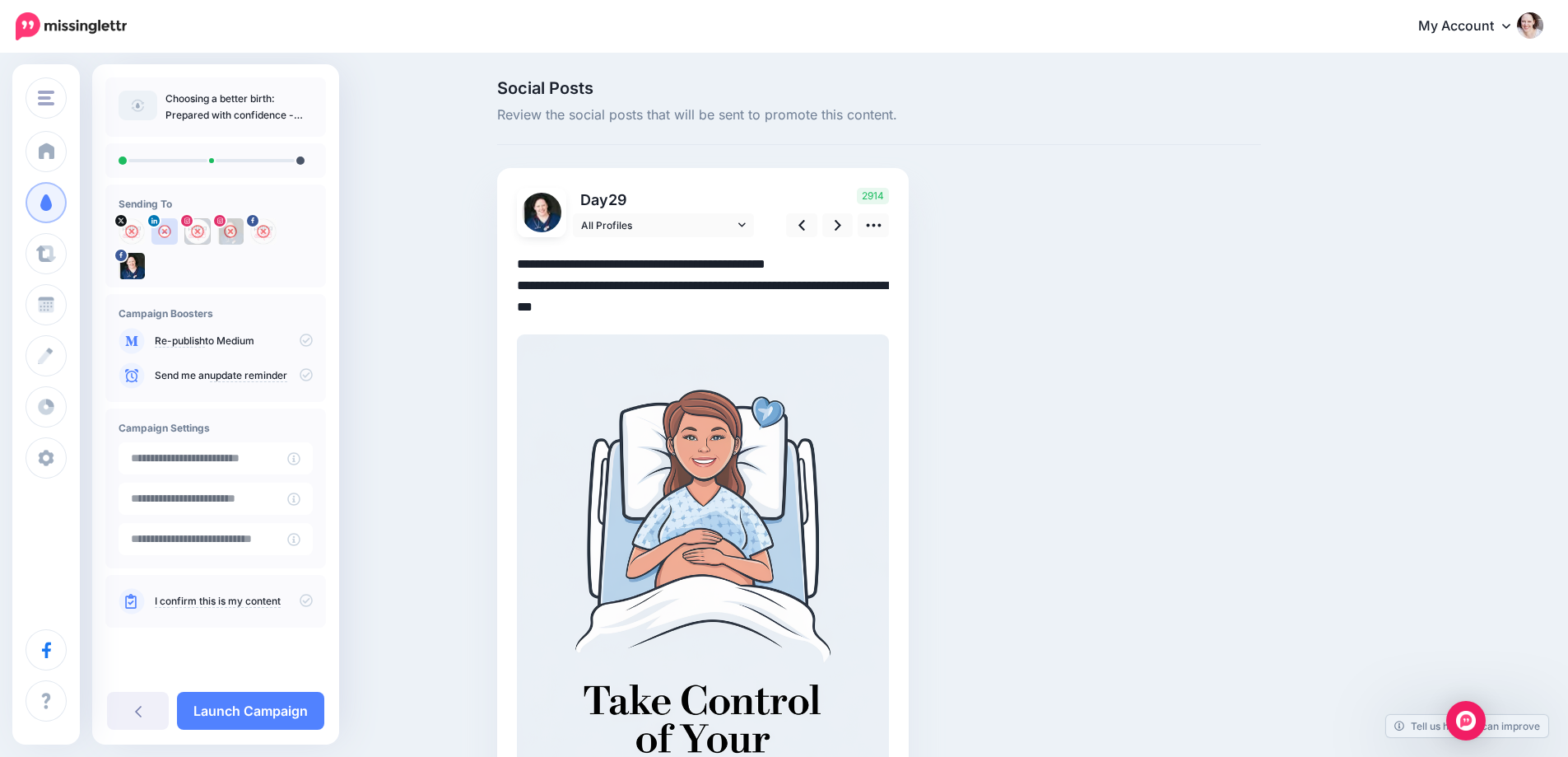
drag, startPoint x: 580, startPoint y: 286, endPoint x: 536, endPoint y: 292, distance: 44.4
click at [536, 292] on textarea "**********" at bounding box center [703, 286] width 372 height 65
click at [841, 220] on icon at bounding box center [838, 226] width 7 height 18
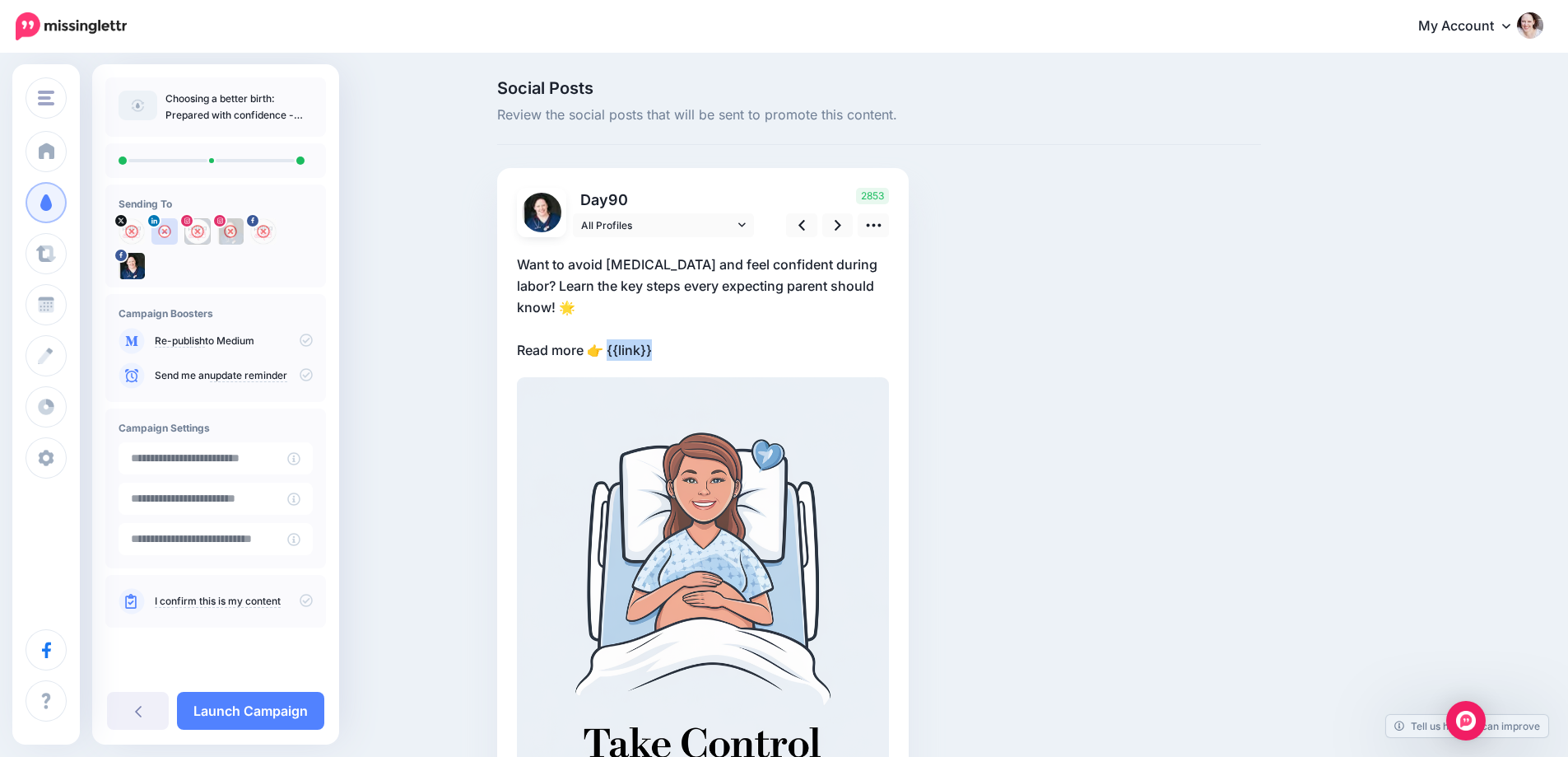
drag, startPoint x: 654, startPoint y: 348, endPoint x: 613, endPoint y: 354, distance: 41.4
click at [613, 354] on p "Want to avoid birth trauma and feel confident during labor? Learn the key steps…" at bounding box center [703, 307] width 372 height 107
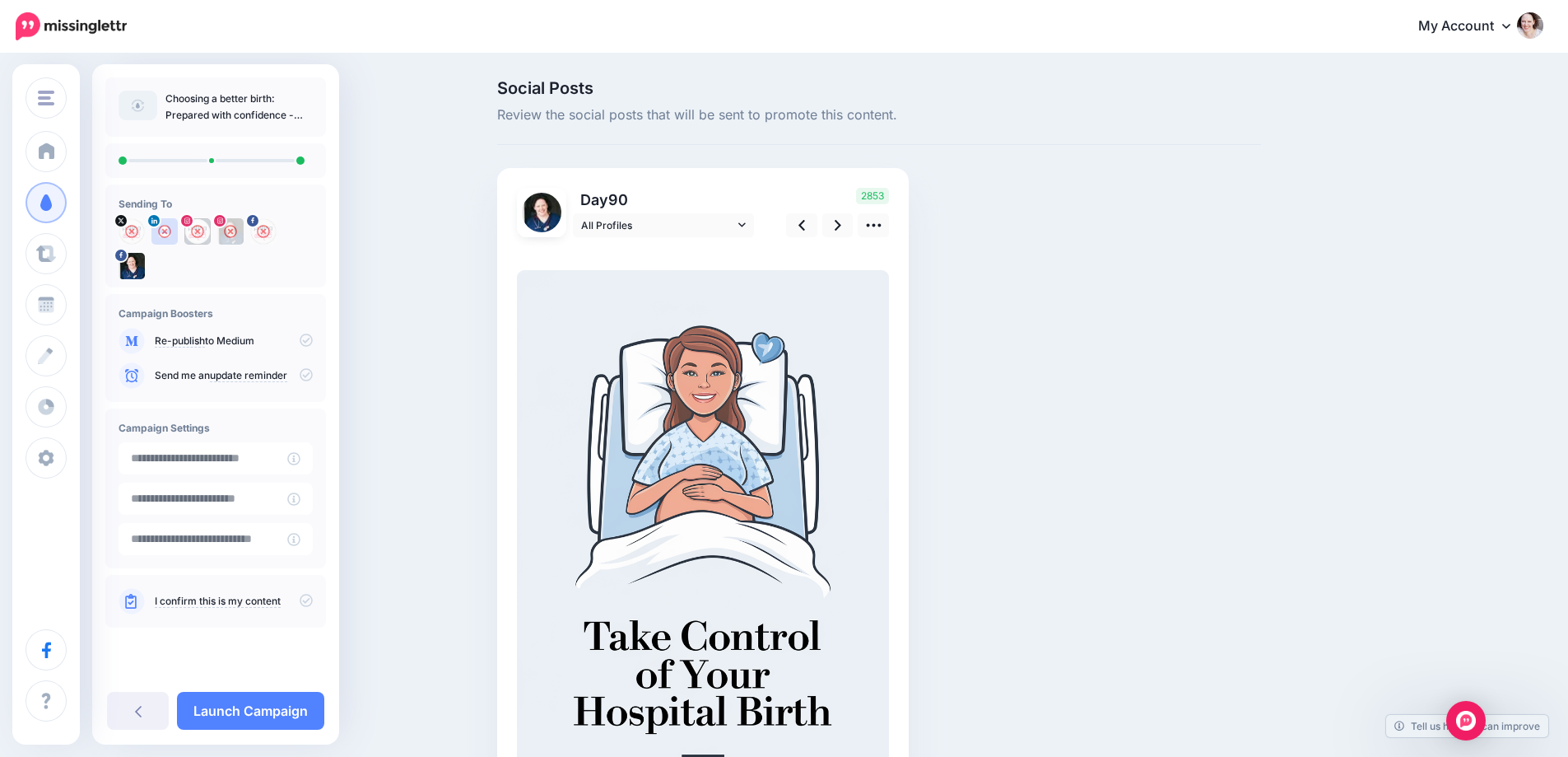
paste textarea "**********"
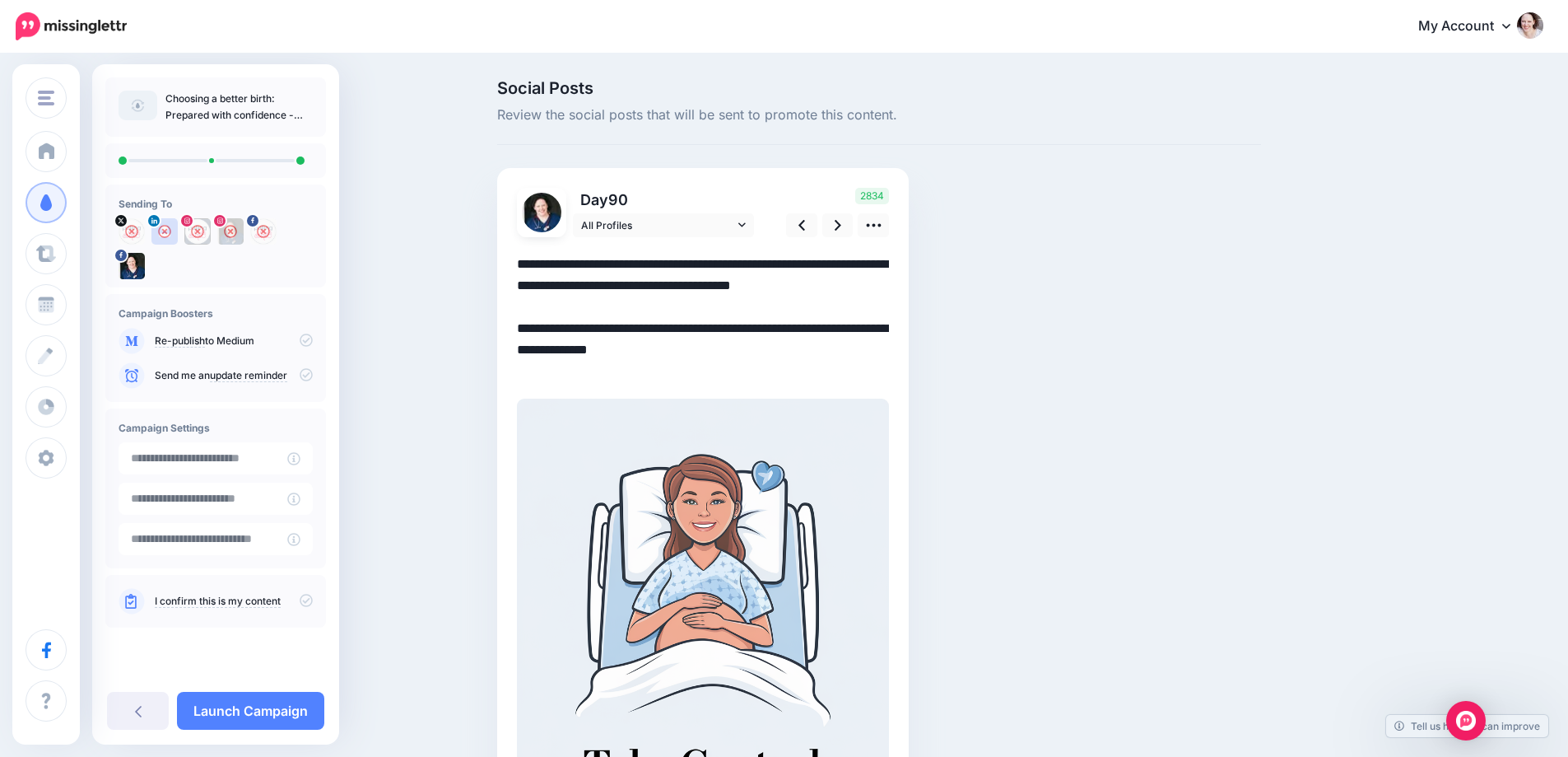
drag, startPoint x: 554, startPoint y: 348, endPoint x: 458, endPoint y: 347, distance: 96.0
click at [458, 347] on div "Social Posts Review the social posts that will be sent to promote this content.…" at bounding box center [784, 552] width 1568 height 995
drag, startPoint x: 620, startPoint y: 347, endPoint x: 638, endPoint y: 347, distance: 18.0
click at [621, 347] on textarea "**********" at bounding box center [703, 318] width 372 height 128
type textarea "**********"
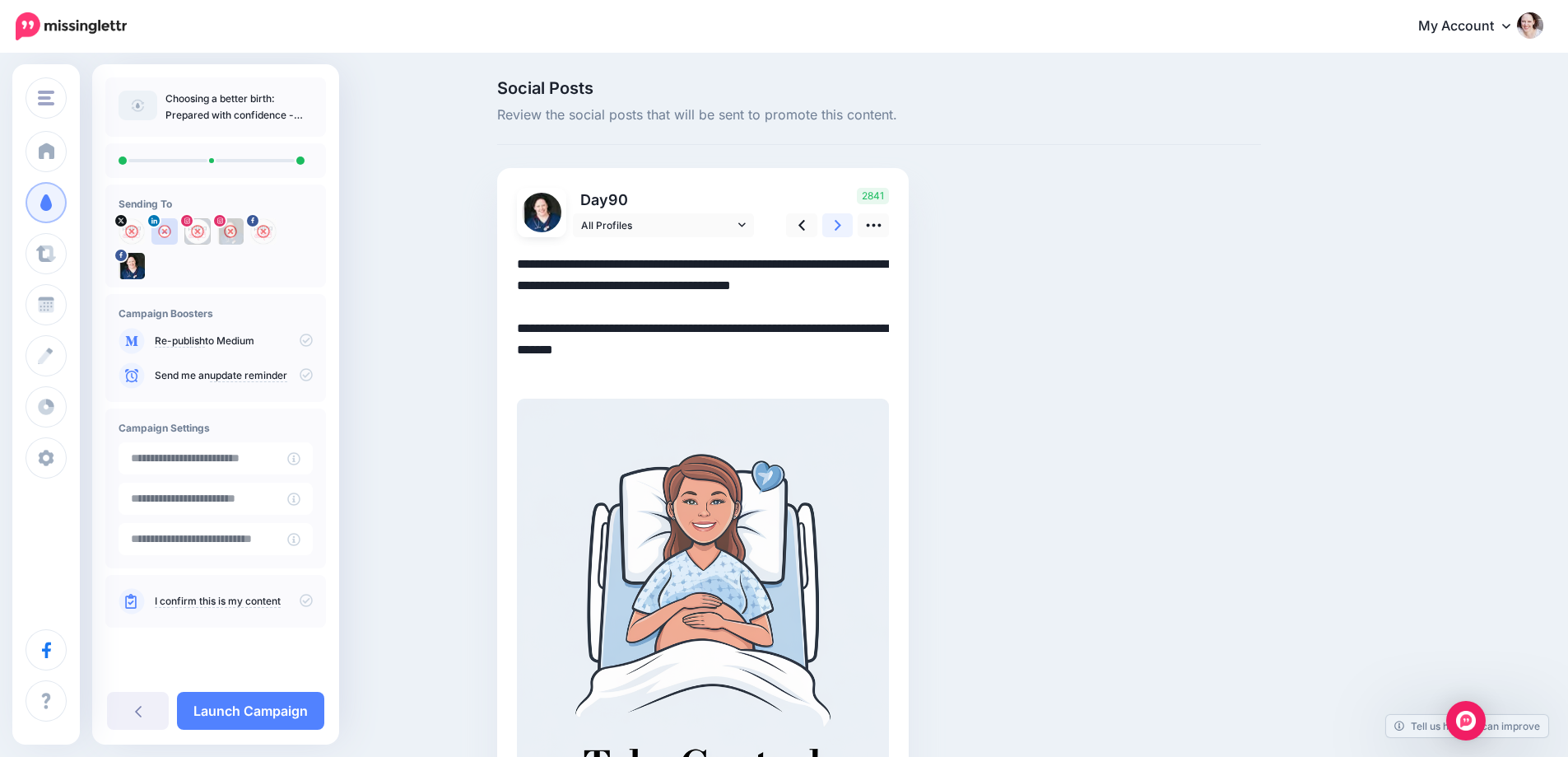
click at [841, 220] on icon at bounding box center [838, 226] width 7 height 18
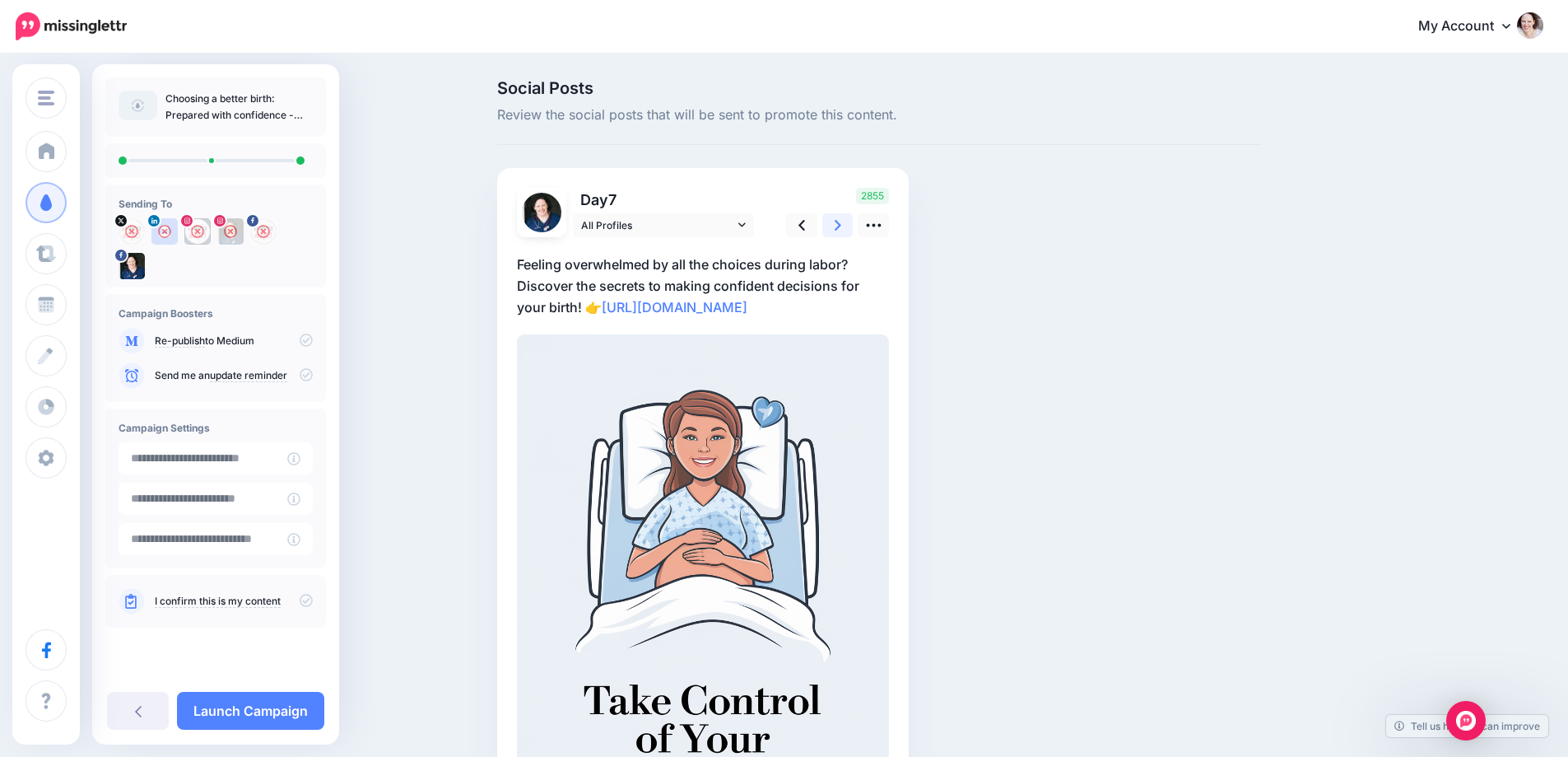
click at [841, 221] on icon at bounding box center [838, 225] width 7 height 11
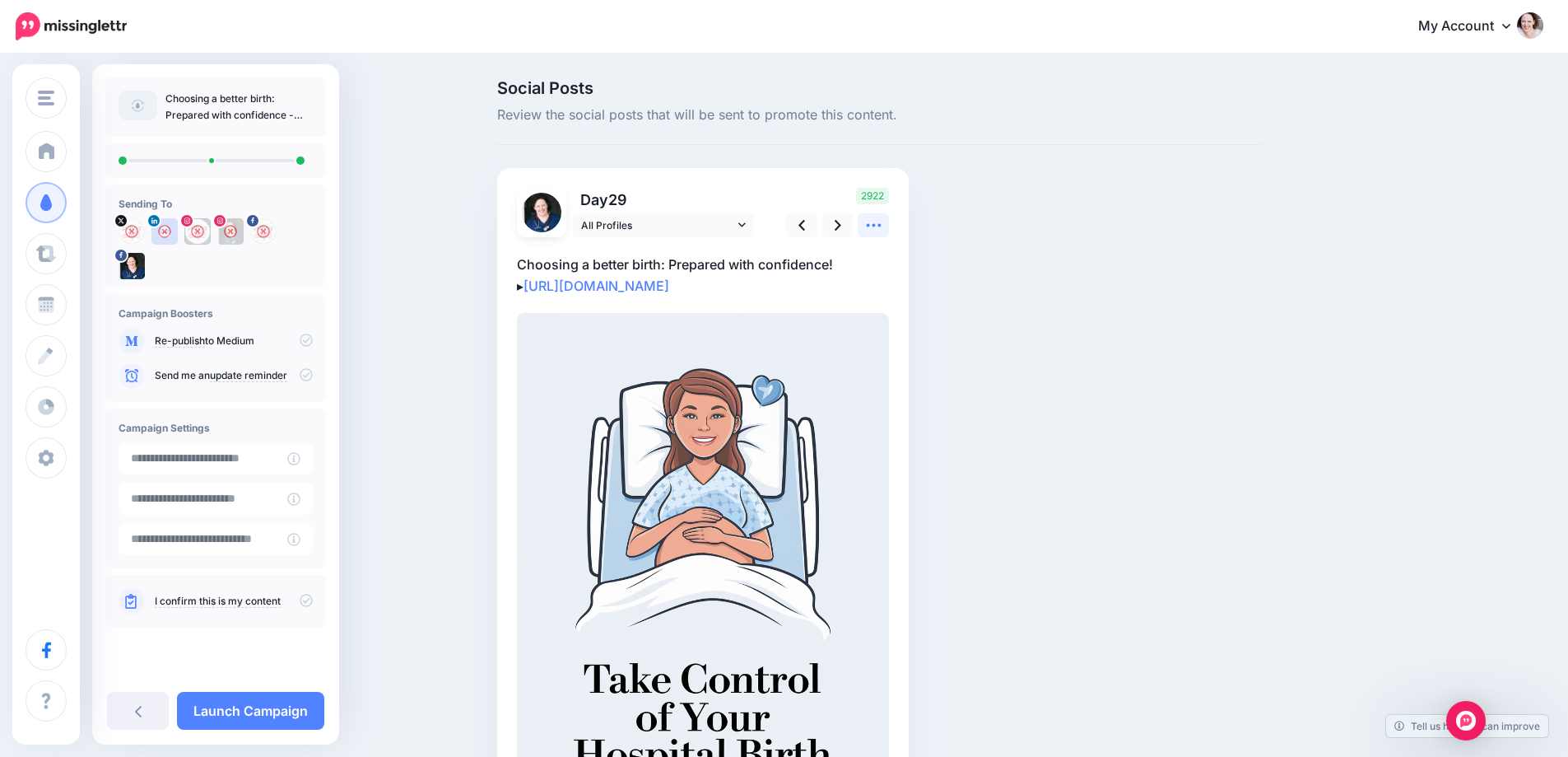
click at [875, 222] on icon at bounding box center [874, 226] width 18 height 18
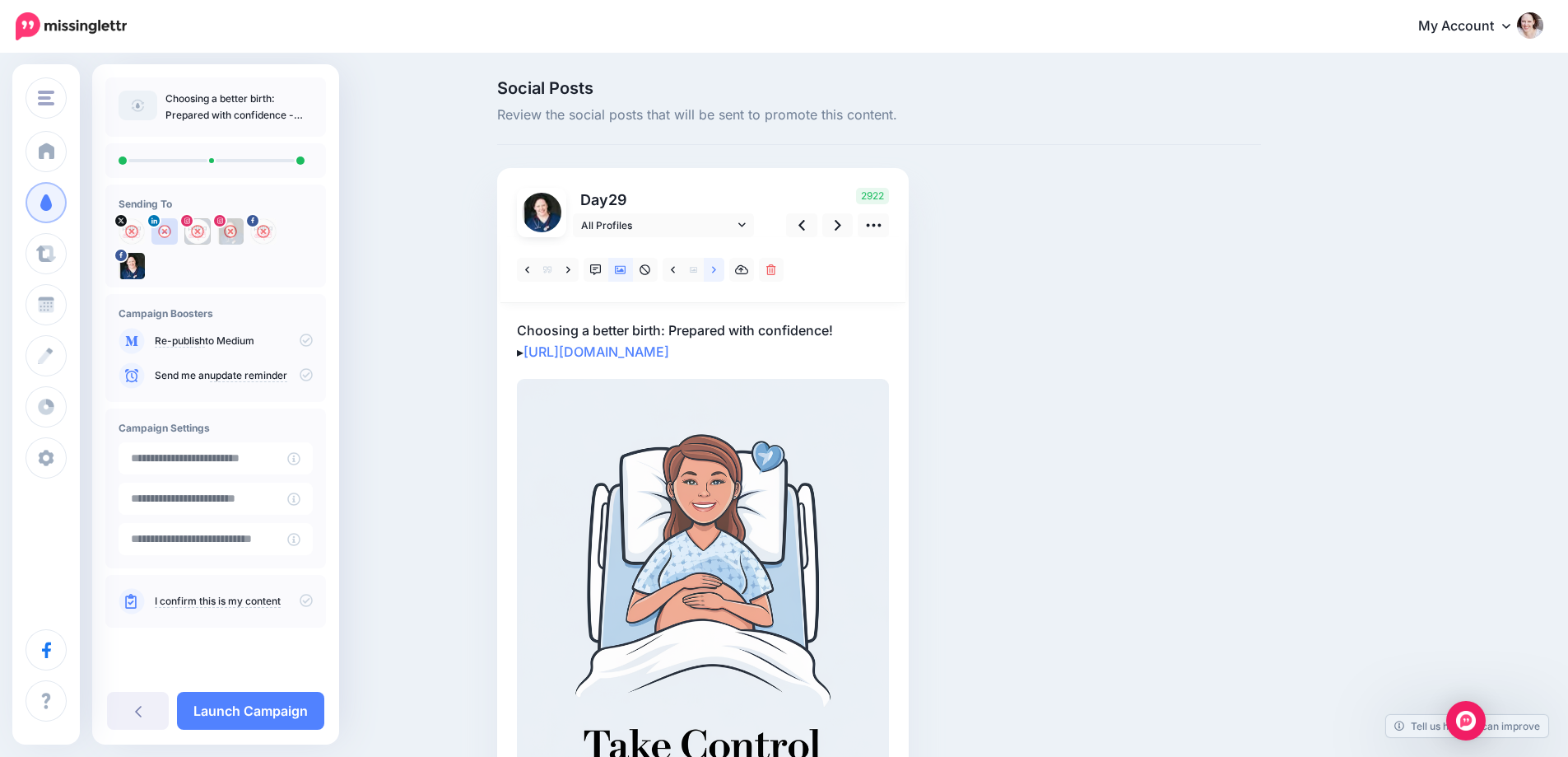
click at [716, 271] on icon at bounding box center [713, 271] width 4 height 12
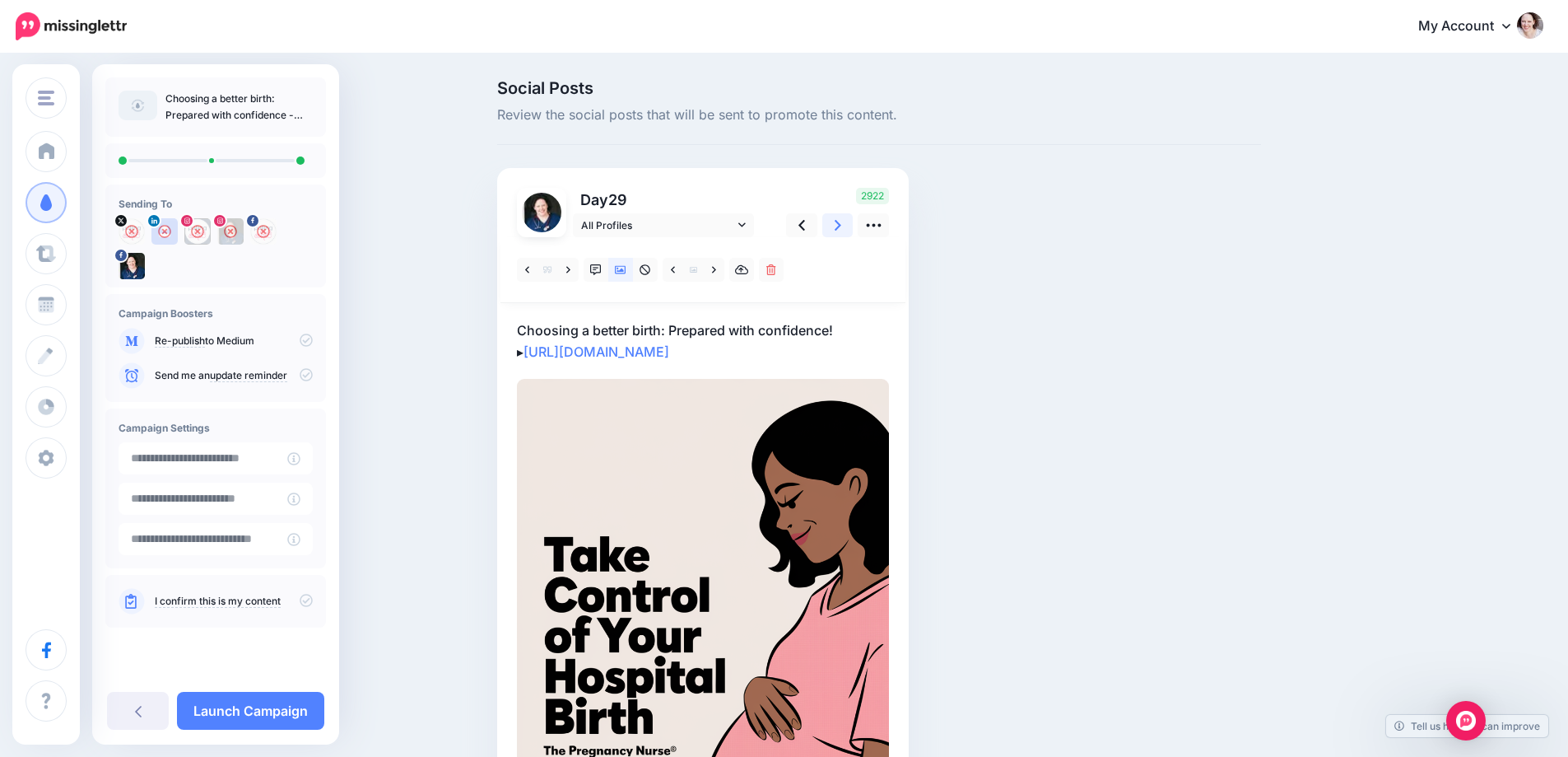
click at [840, 227] on link at bounding box center [838, 225] width 31 height 24
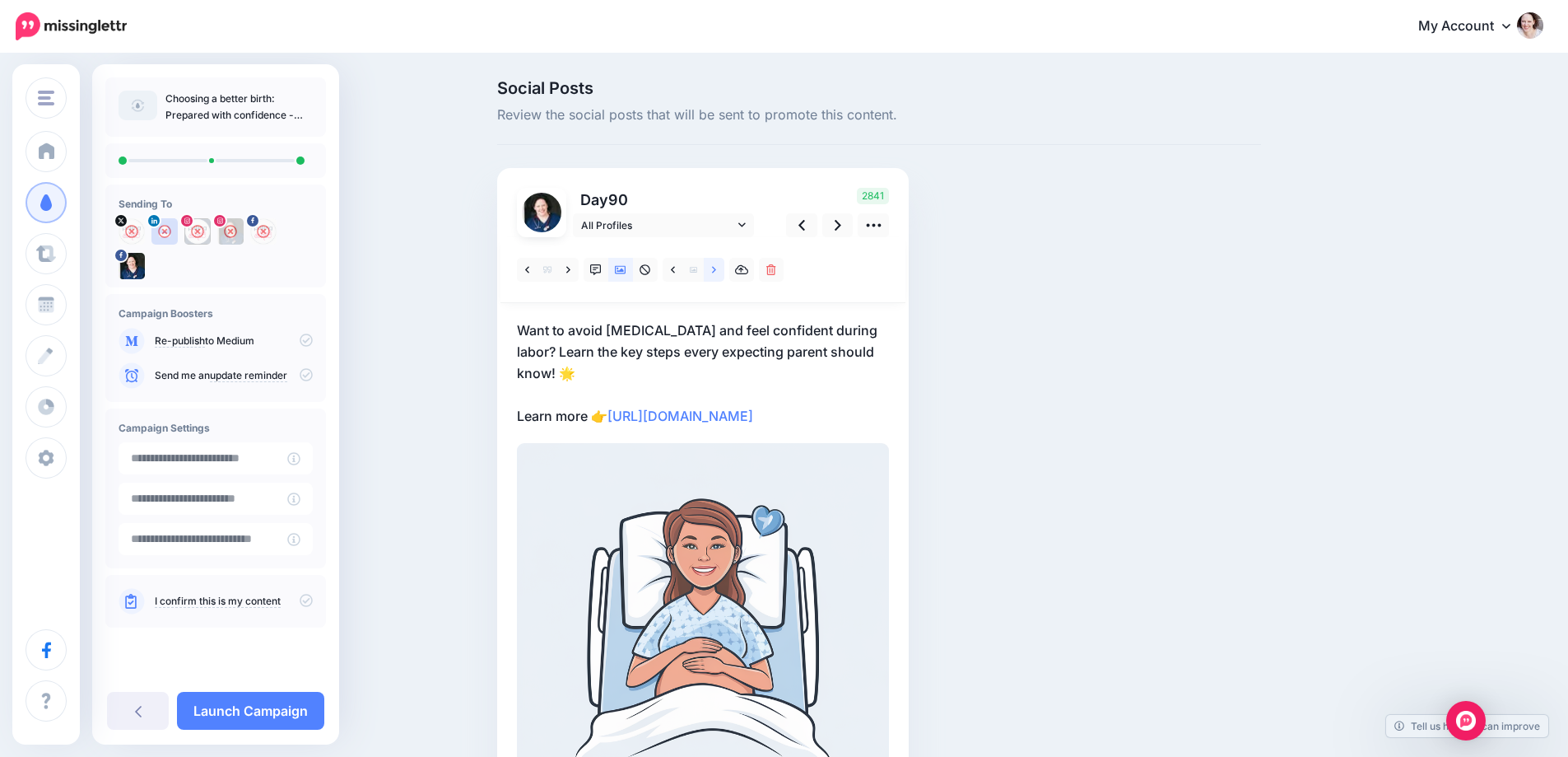
click at [716, 270] on icon at bounding box center [713, 271] width 4 height 12
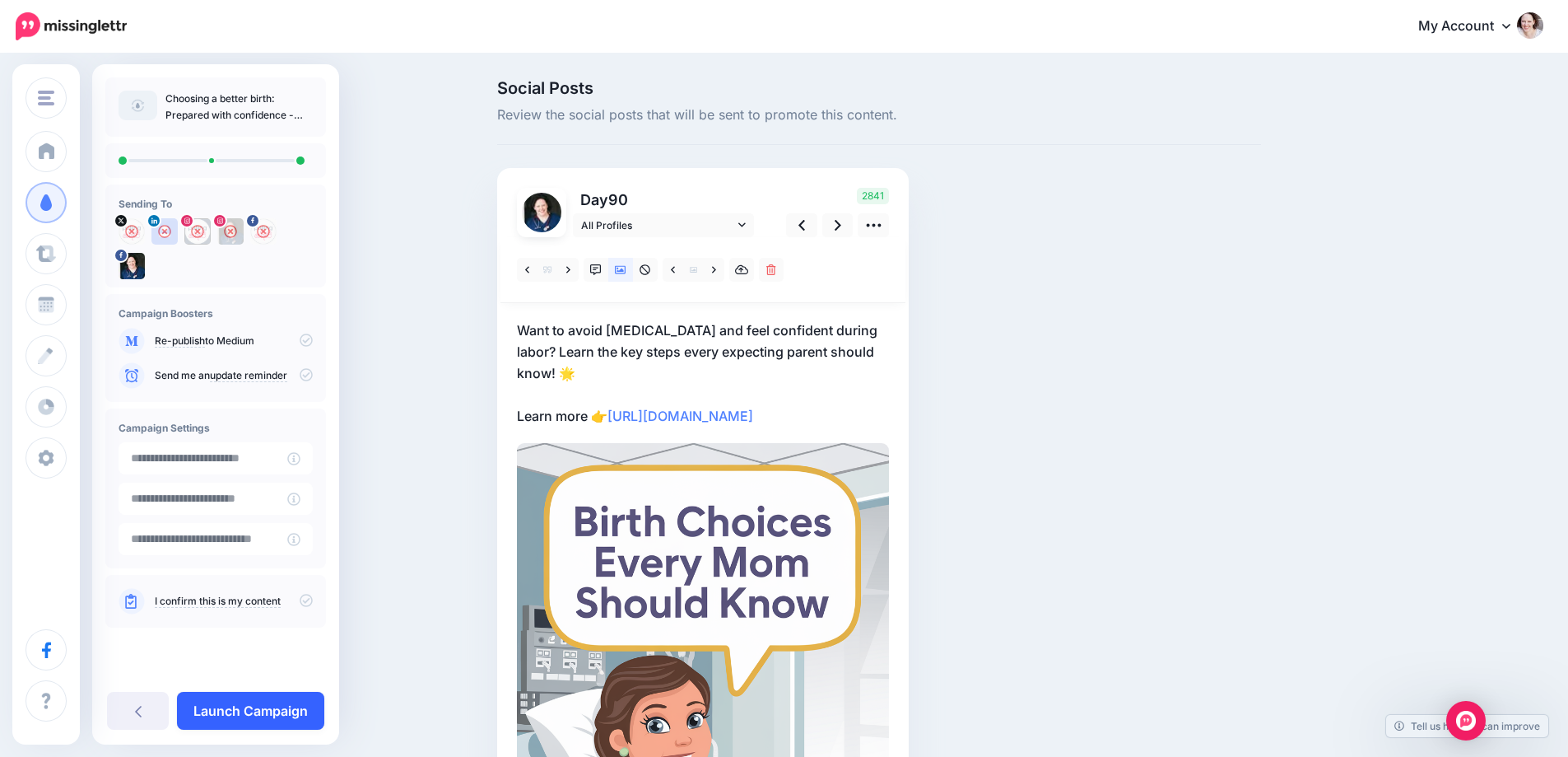
click at [249, 710] on link "Launch Campaign" at bounding box center [251, 710] width 147 height 38
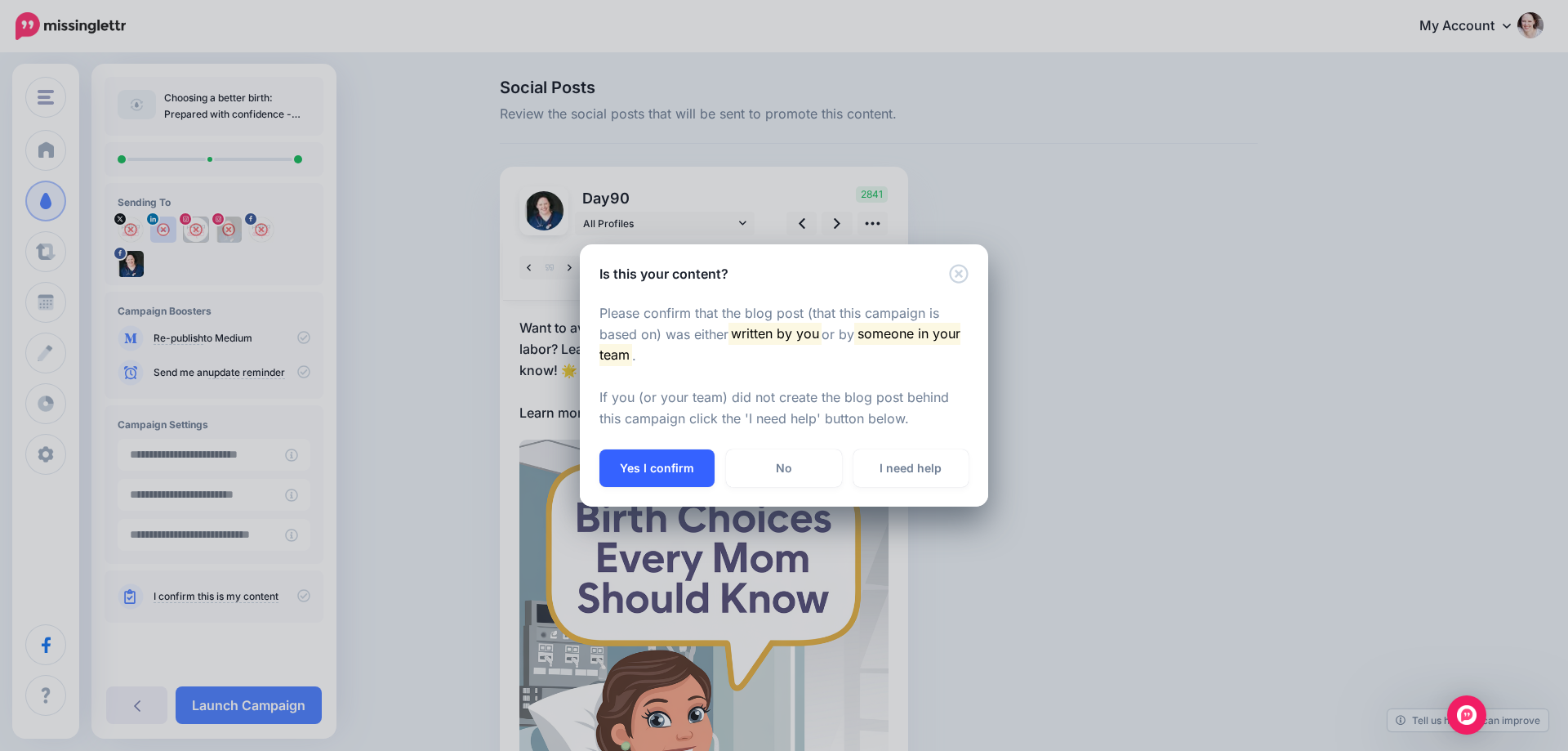
click at [679, 464] on button "Yes I confirm" at bounding box center [657, 468] width 115 height 38
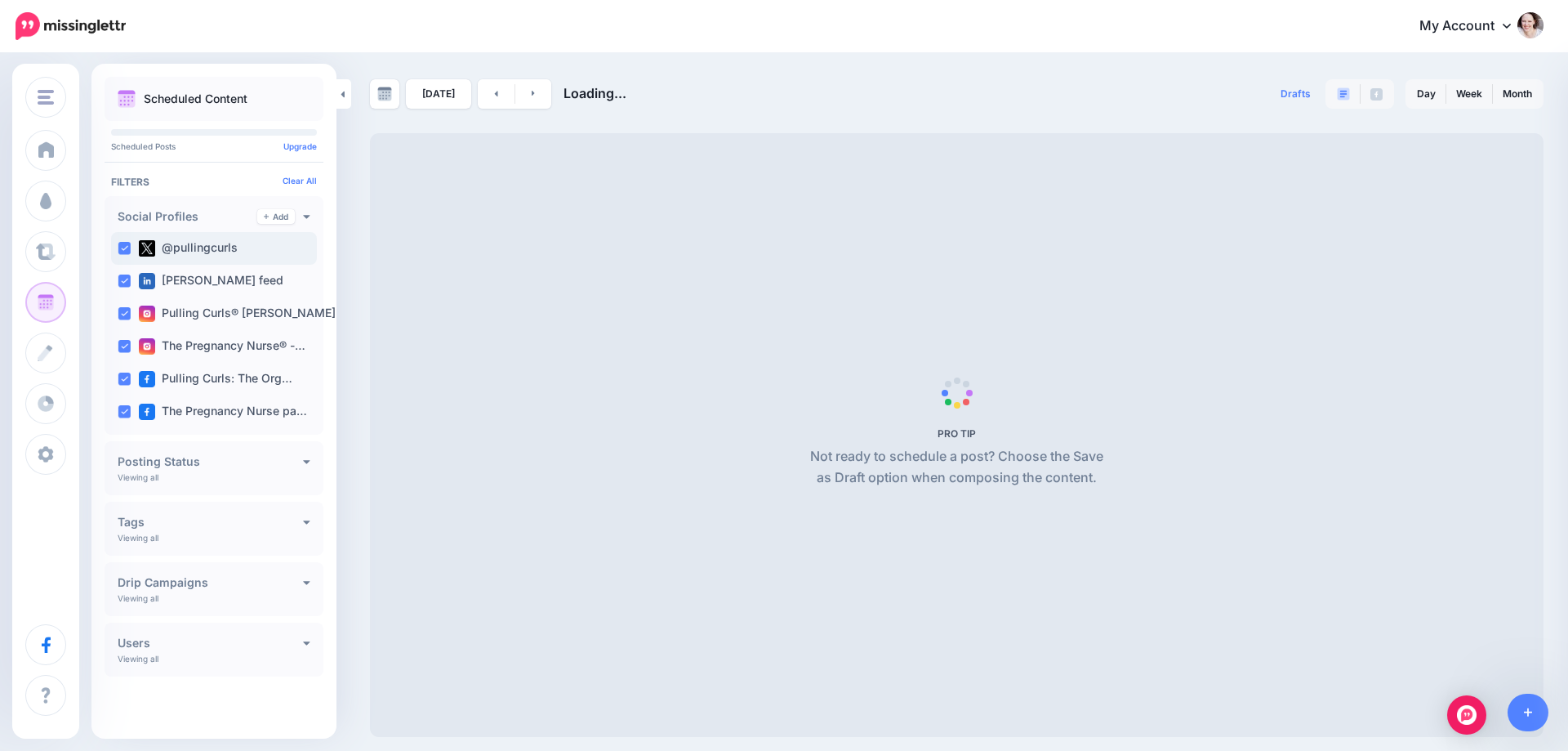
click at [120, 246] on ins at bounding box center [124, 248] width 13 height 13
click at [123, 270] on div "[PERSON_NAME] feed" at bounding box center [214, 281] width 206 height 33
click at [124, 314] on ins at bounding box center [124, 313] width 13 height 13
click at [125, 344] on ins at bounding box center [124, 345] width 13 height 13
click at [126, 388] on div "Pulling Curls: The Org…" at bounding box center [214, 379] width 206 height 33
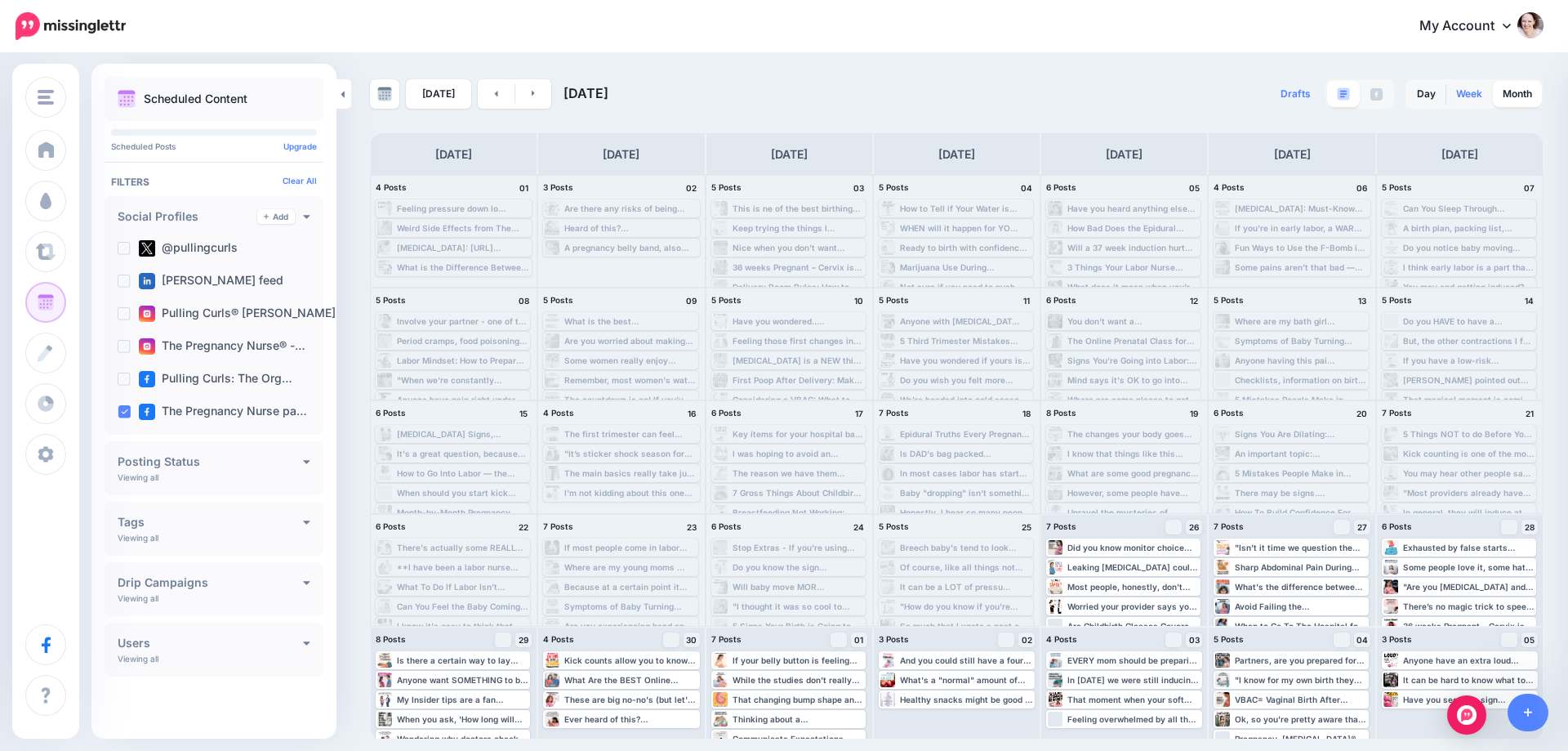
click at [1458, 86] on link "Week" at bounding box center [1469, 93] width 46 height 26
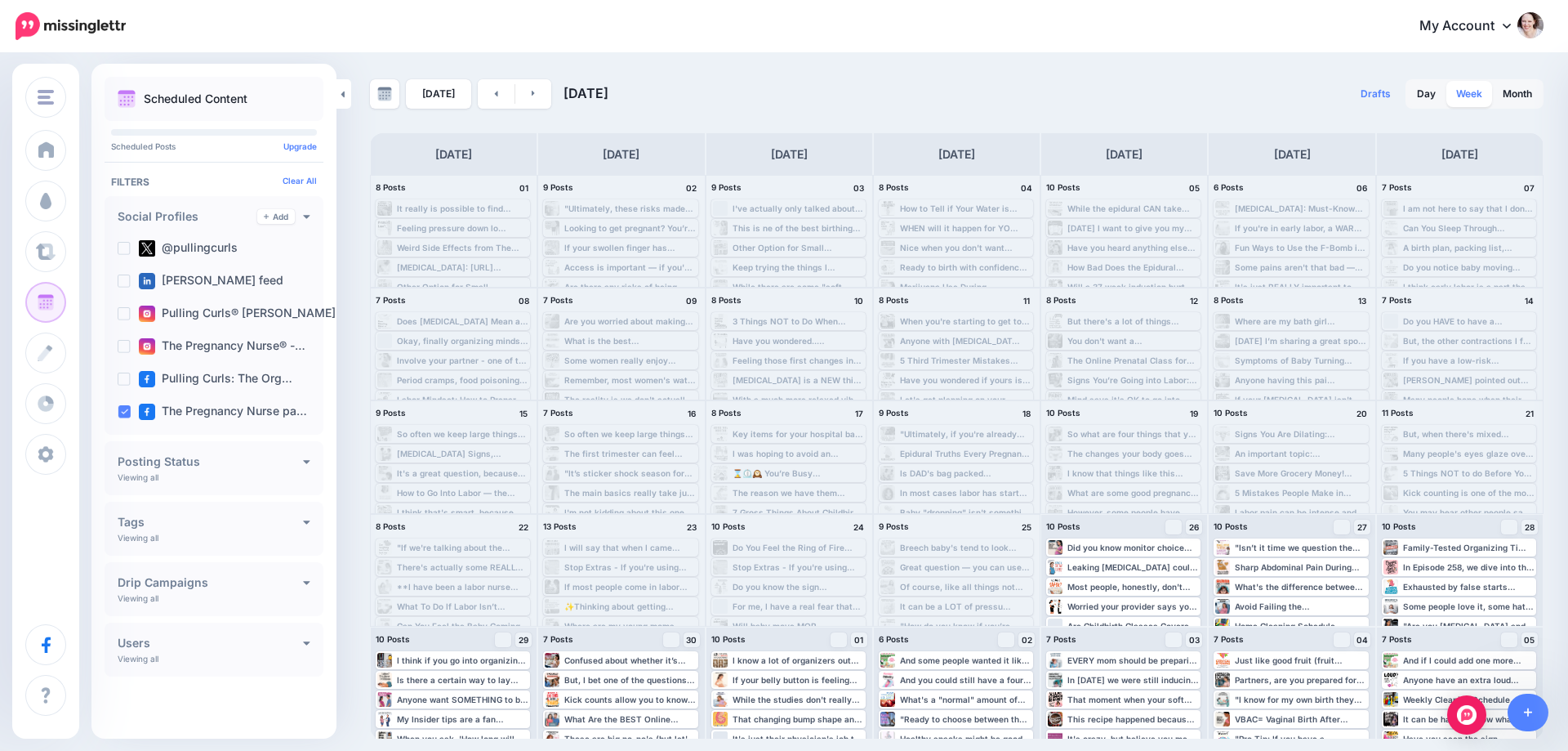
click at [1469, 98] on link "Week" at bounding box center [1469, 93] width 46 height 26
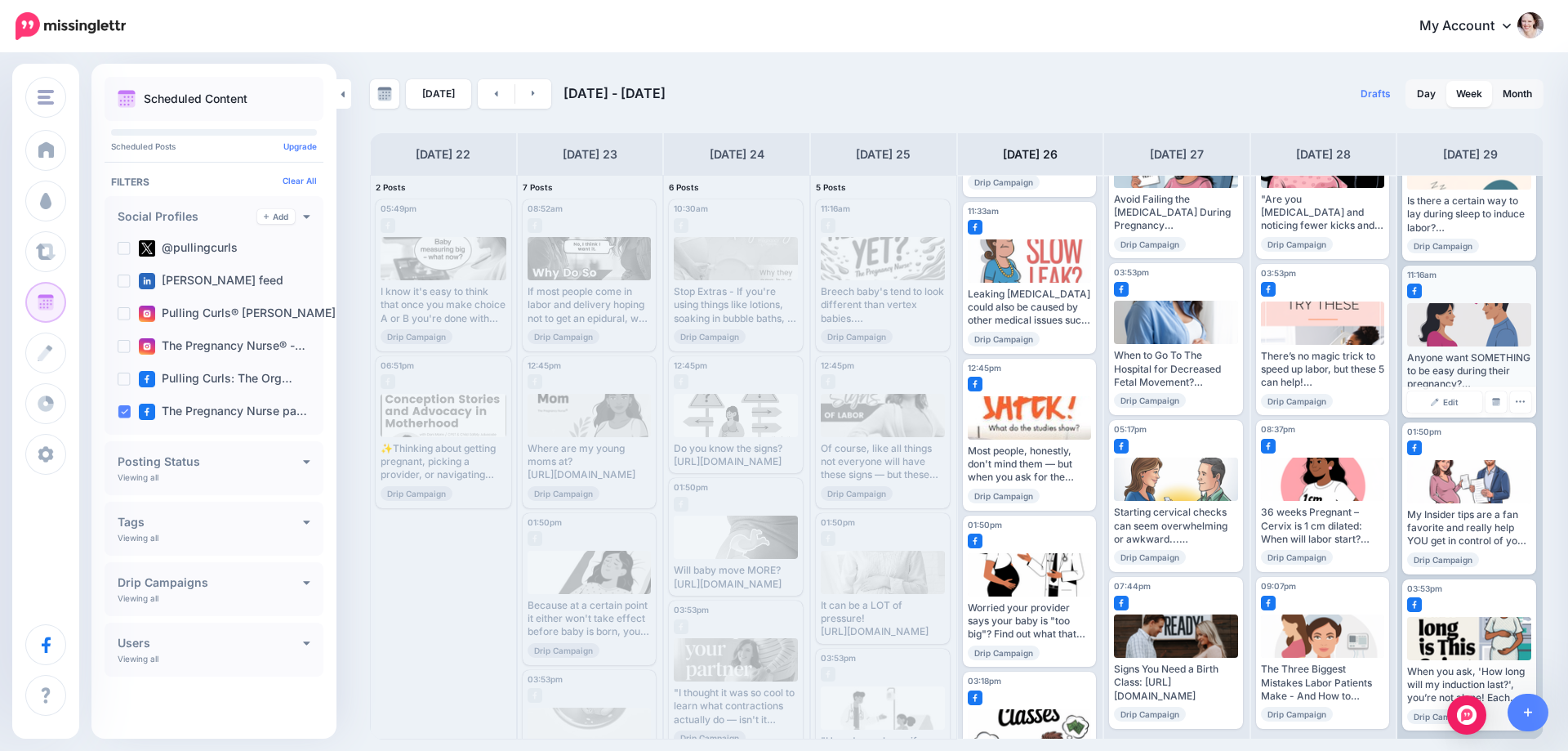
scroll to position [92, 0]
click at [532, 95] on icon at bounding box center [534, 93] width 4 height 10
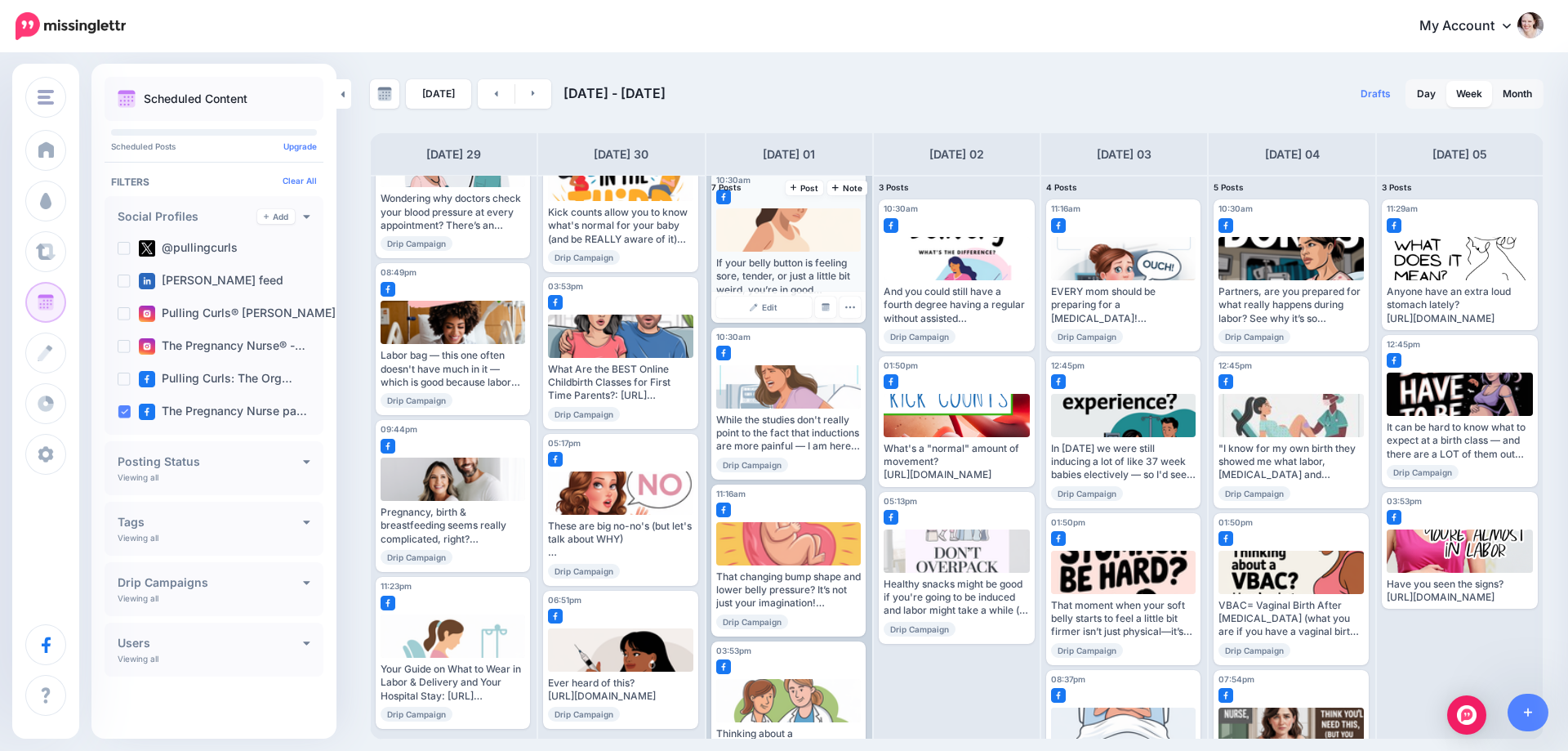
scroll to position [0, 0]
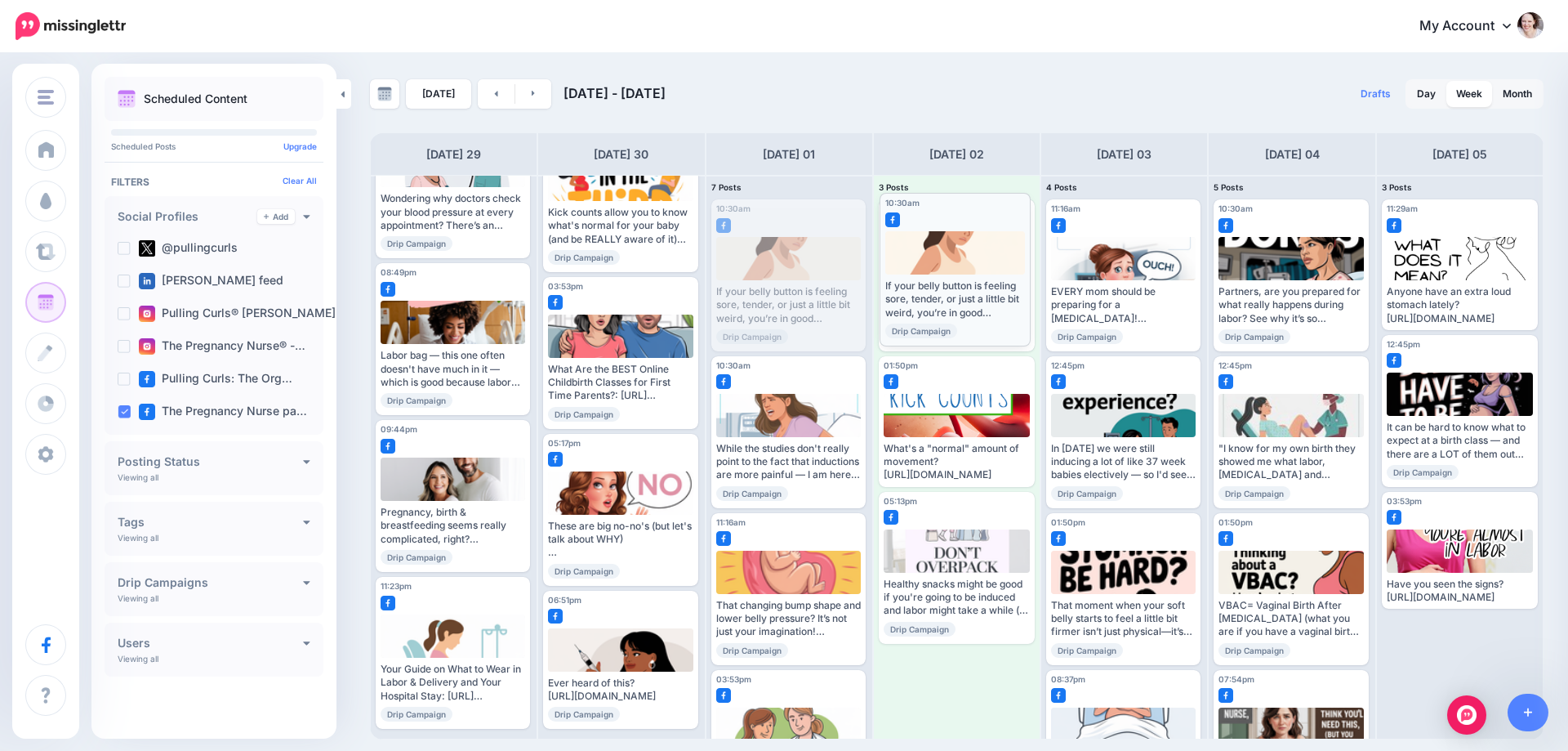
drag, startPoint x: 774, startPoint y: 237, endPoint x: 943, endPoint y: 231, distance: 169.1
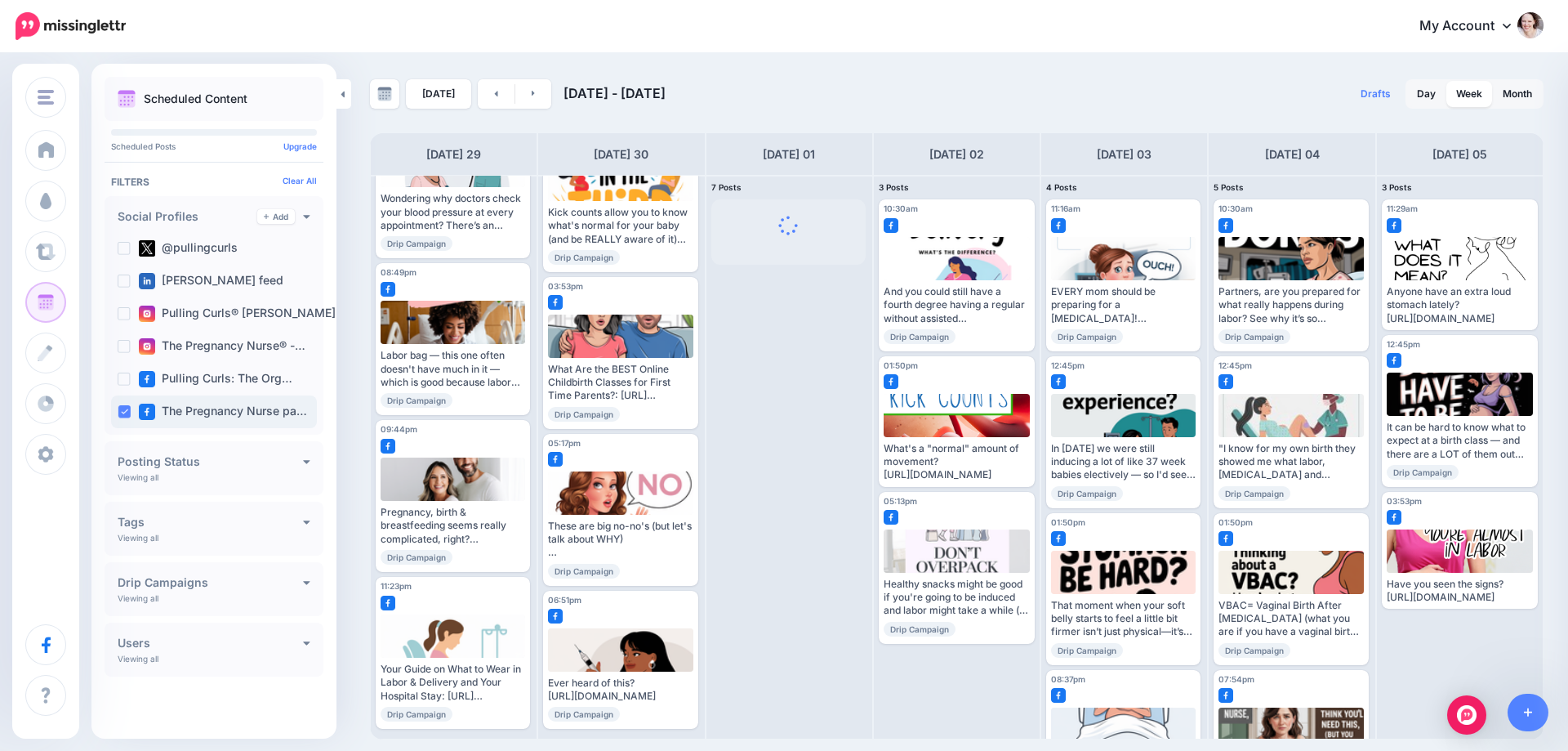
click at [118, 402] on div "The Pregnancy Nurse pa…" at bounding box center [214, 411] width 206 height 33
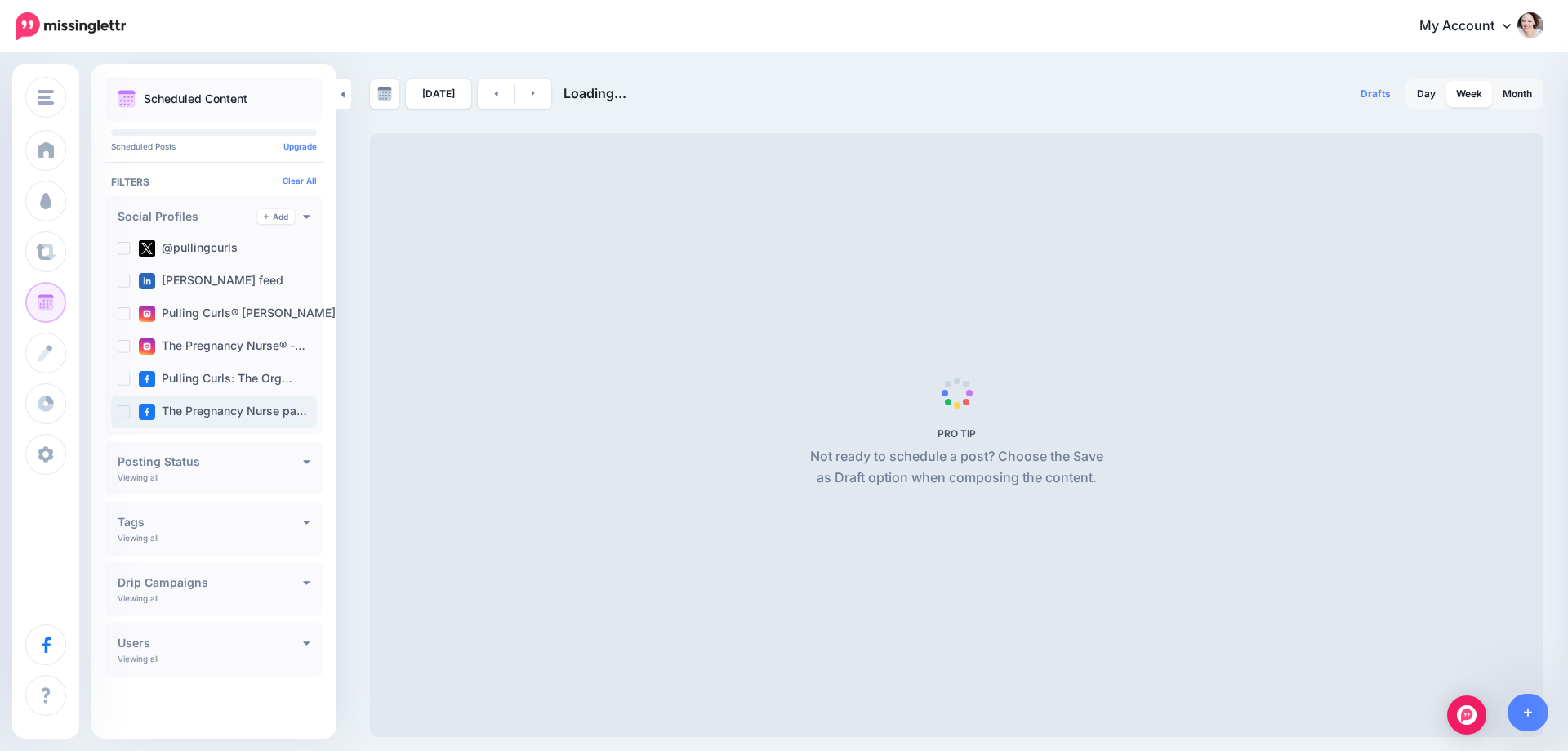
click at [122, 411] on ins at bounding box center [124, 411] width 13 height 13
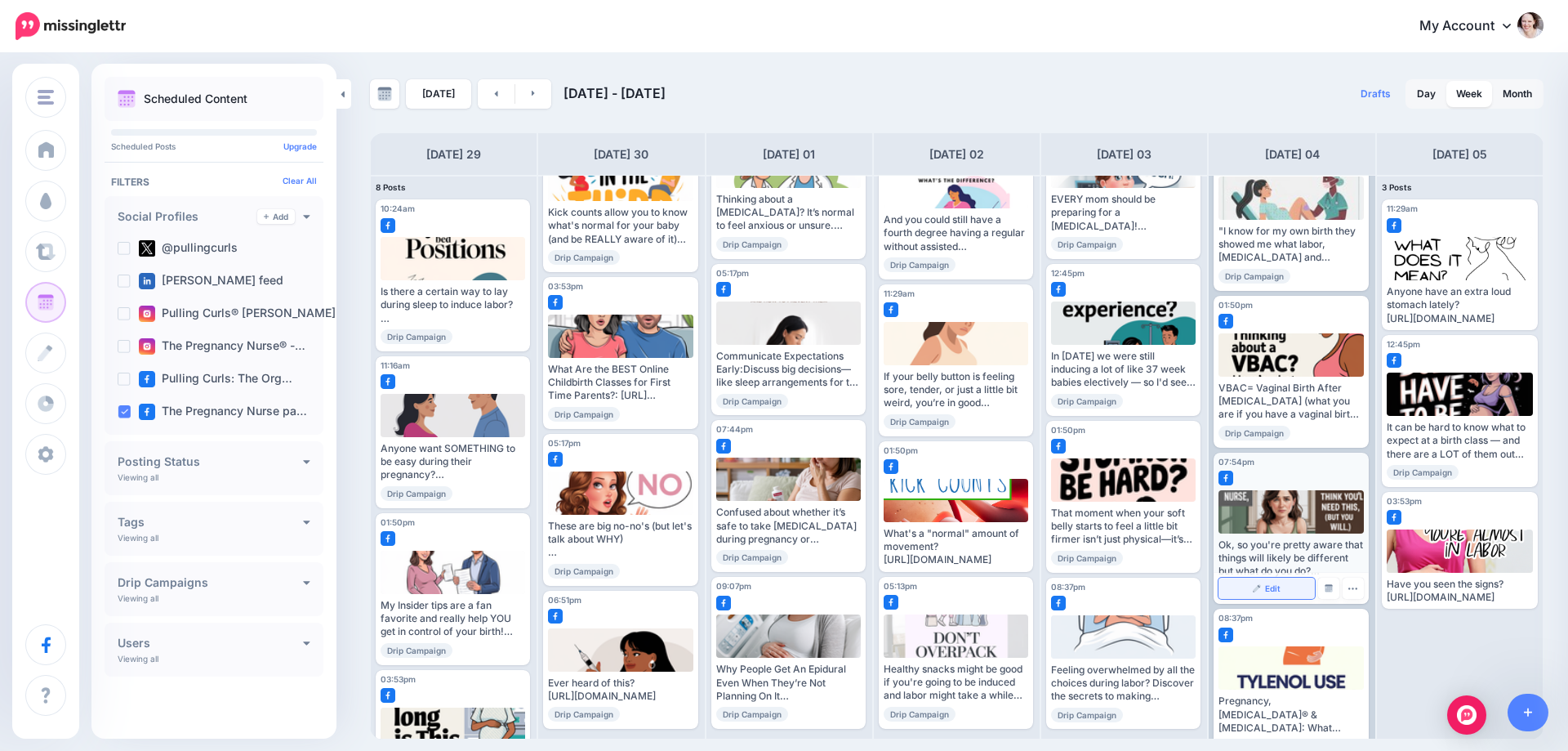
scroll to position [249, 0]
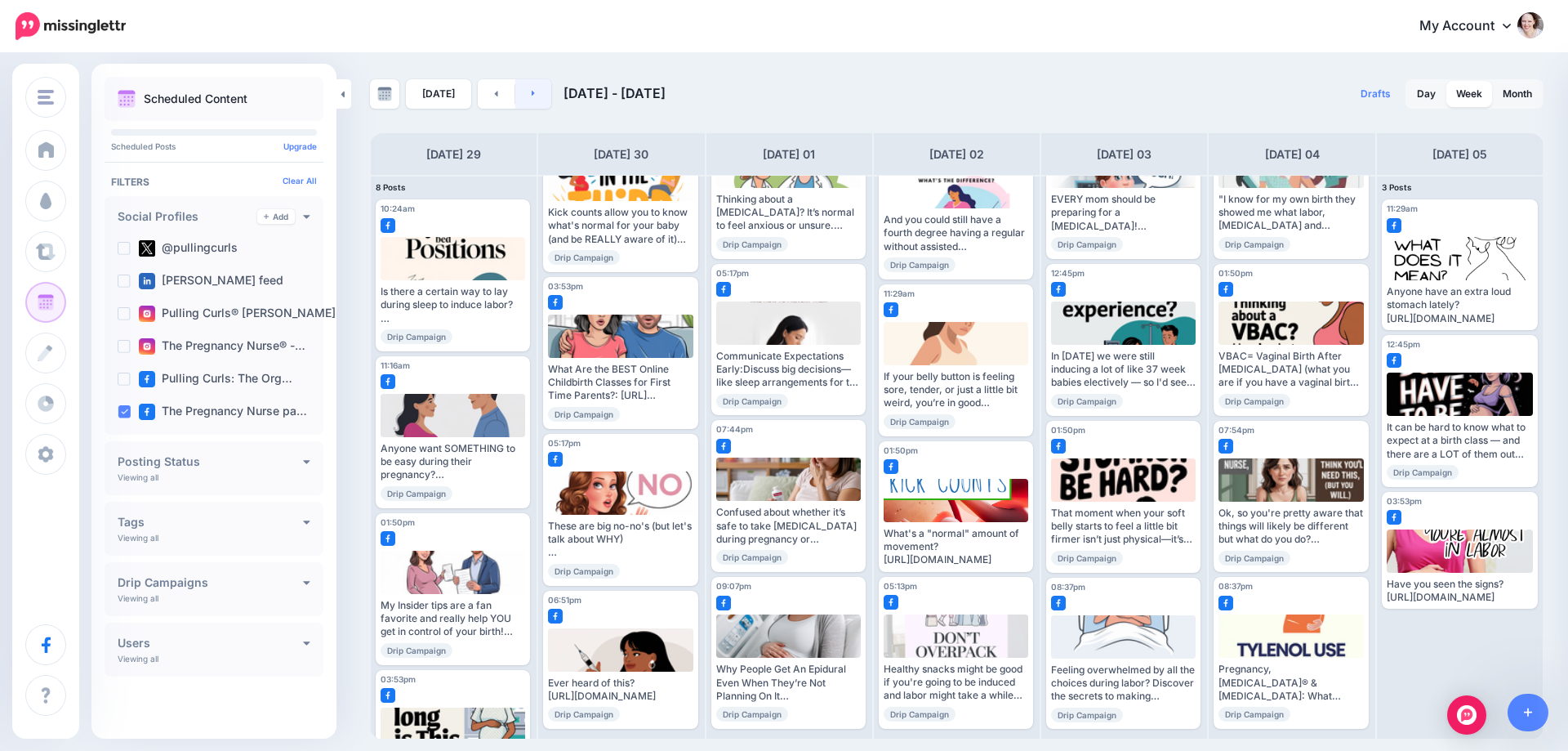
click at [545, 91] on link at bounding box center [534, 93] width 37 height 29
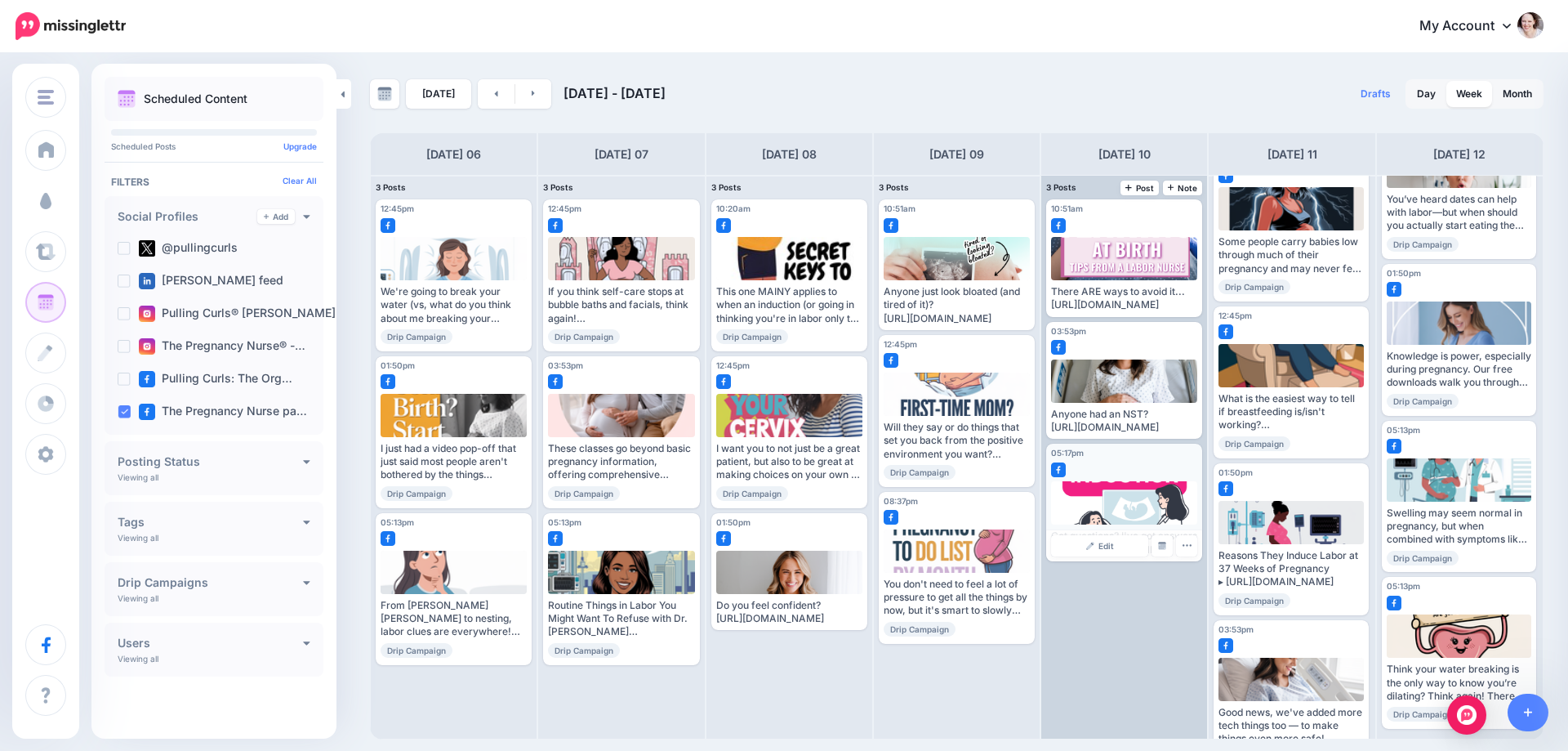
scroll to position [92, 0]
